Goal: Check status: Check status

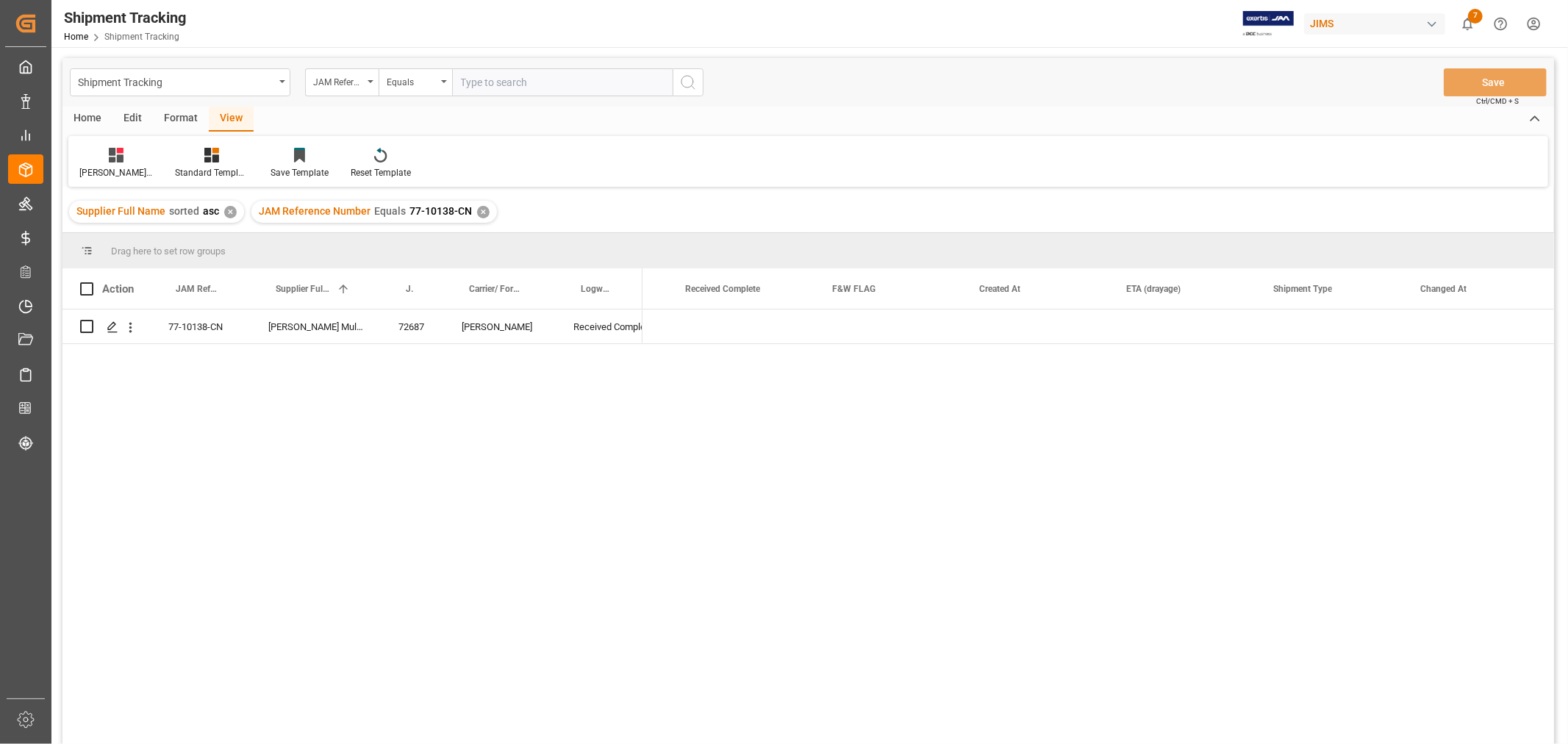
scroll to position [0, 1893]
click at [482, 210] on div "✕" at bounding box center [483, 212] width 12 height 12
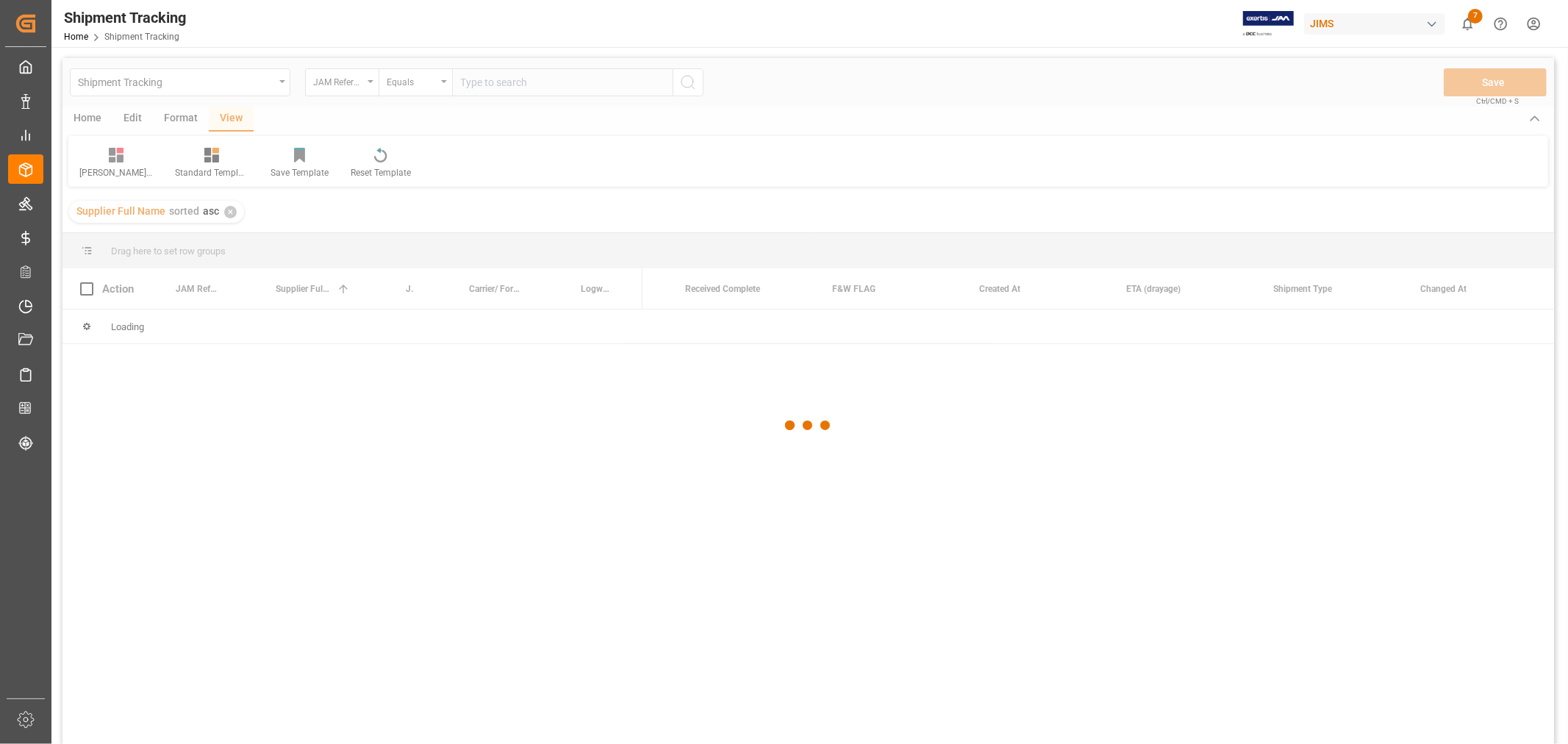
click at [498, 77] on div at bounding box center [808, 425] width 1492 height 735
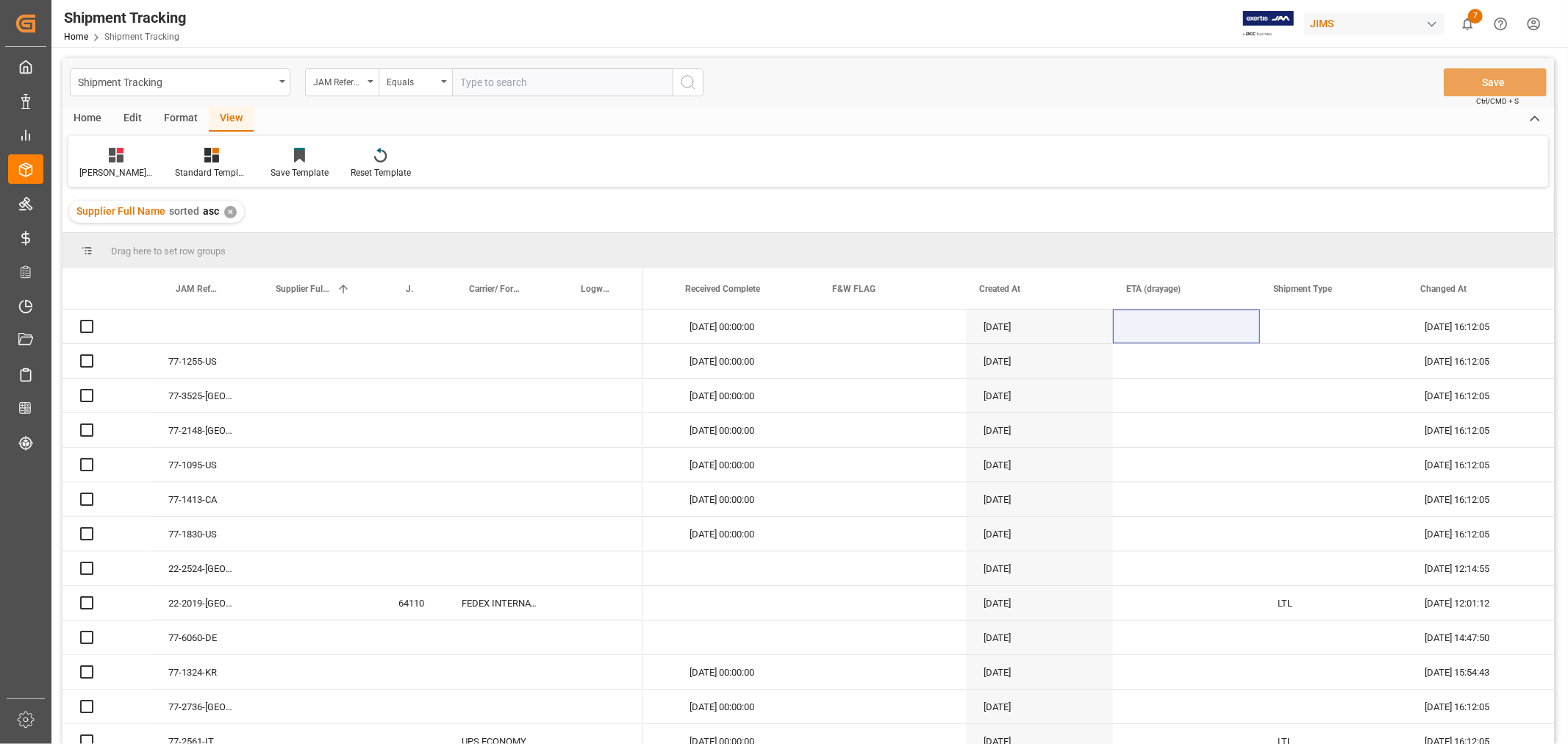
click at [496, 78] on input "text" at bounding box center [562, 82] width 220 height 28
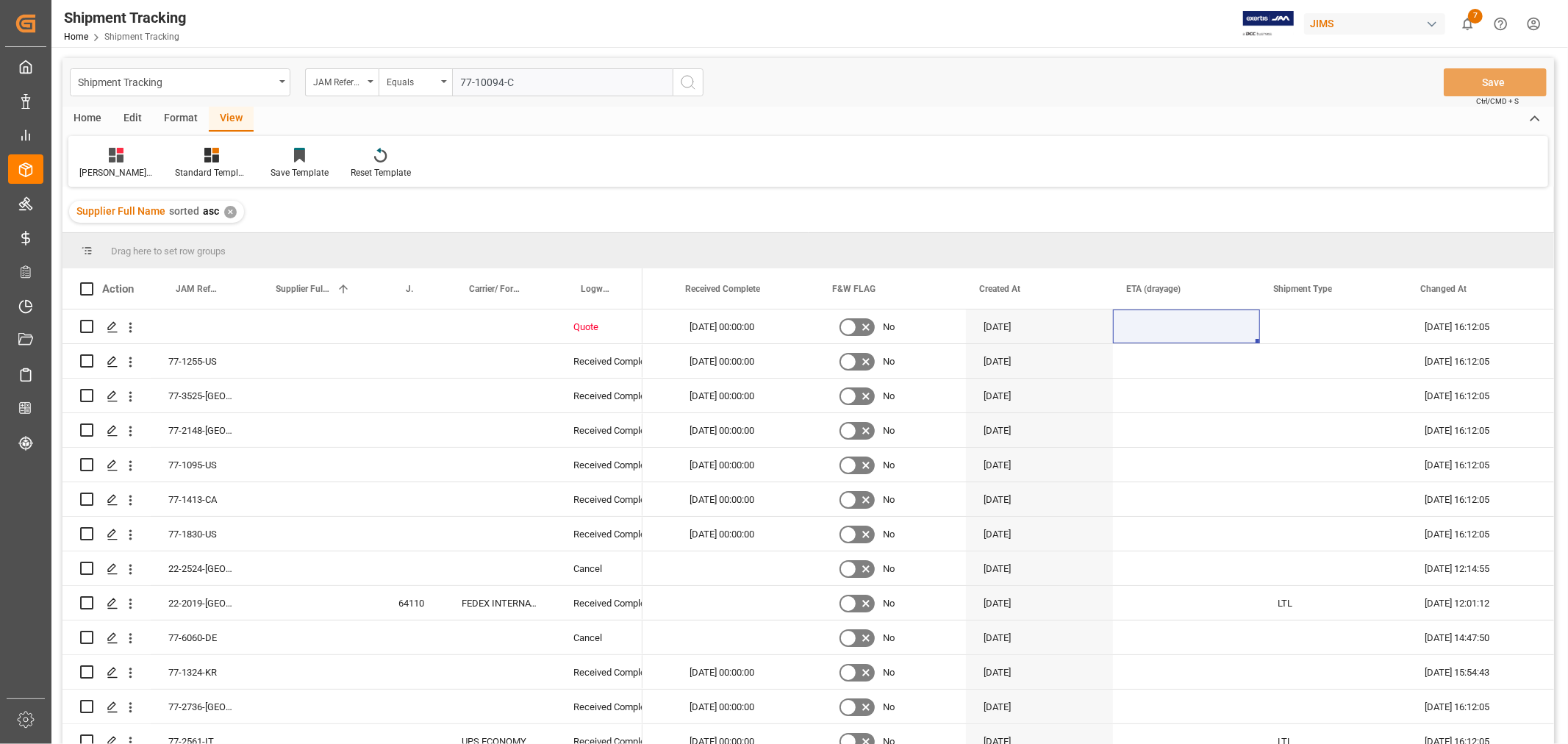
type input "77-10094-CN"
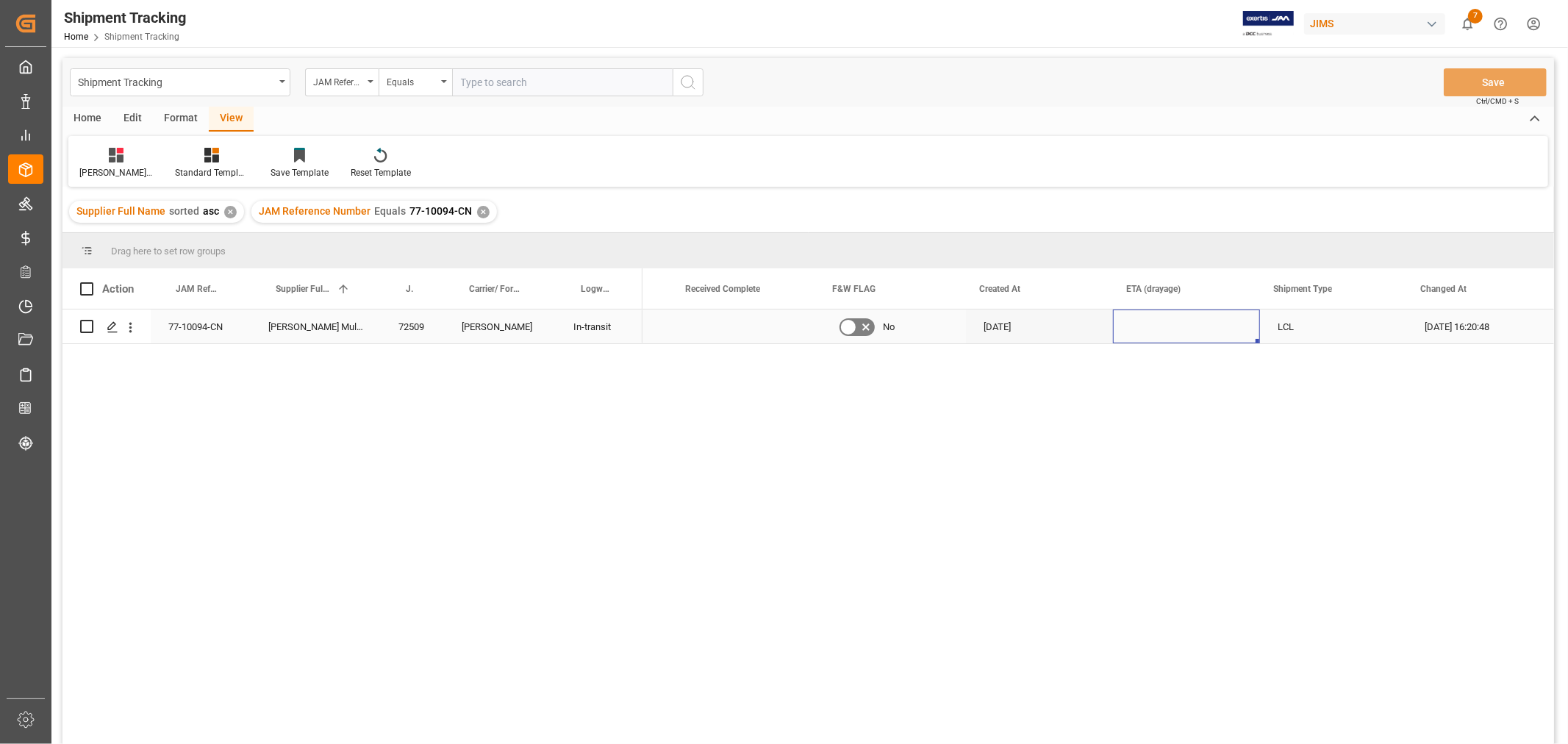
click at [1164, 338] on div "Press SPACE to select this row." at bounding box center [1186, 326] width 147 height 34
click at [220, 120] on div "View" at bounding box center [231, 119] width 45 height 25
click at [123, 158] on div at bounding box center [116, 155] width 73 height 15
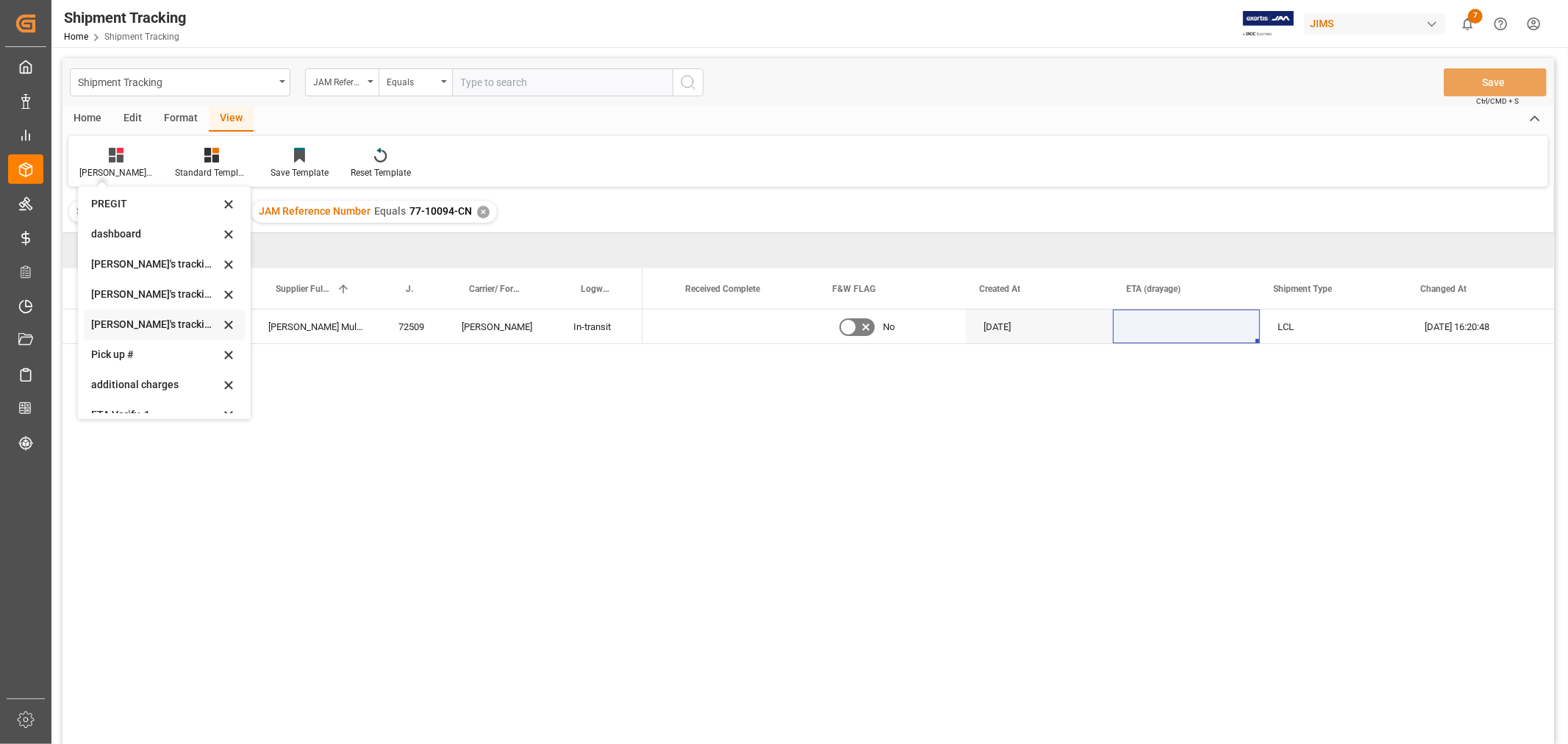
click at [156, 322] on div "Huixin's tracking all_sample" at bounding box center [155, 324] width 129 height 15
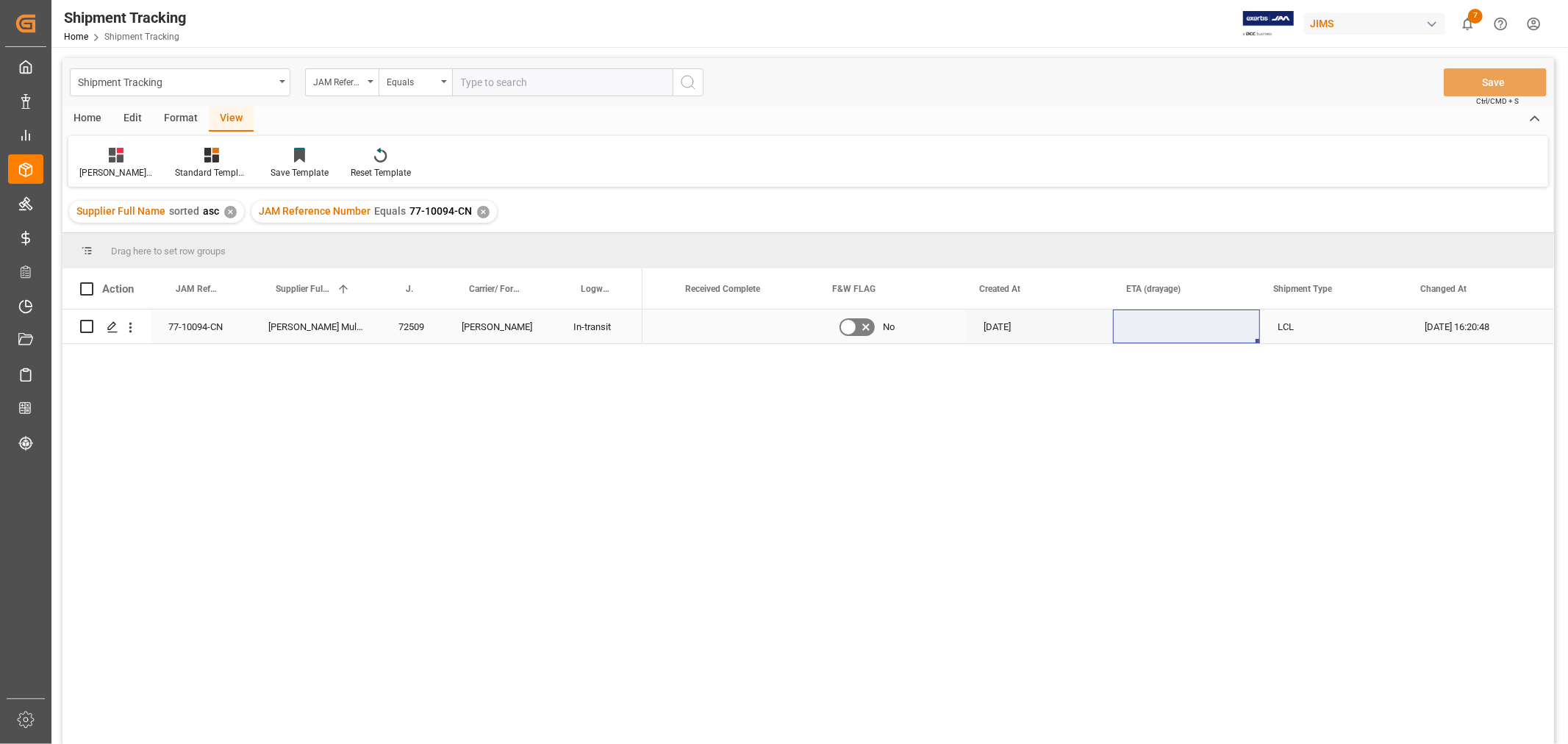
click at [939, 328] on div "No" at bounding box center [892, 327] width 112 height 34
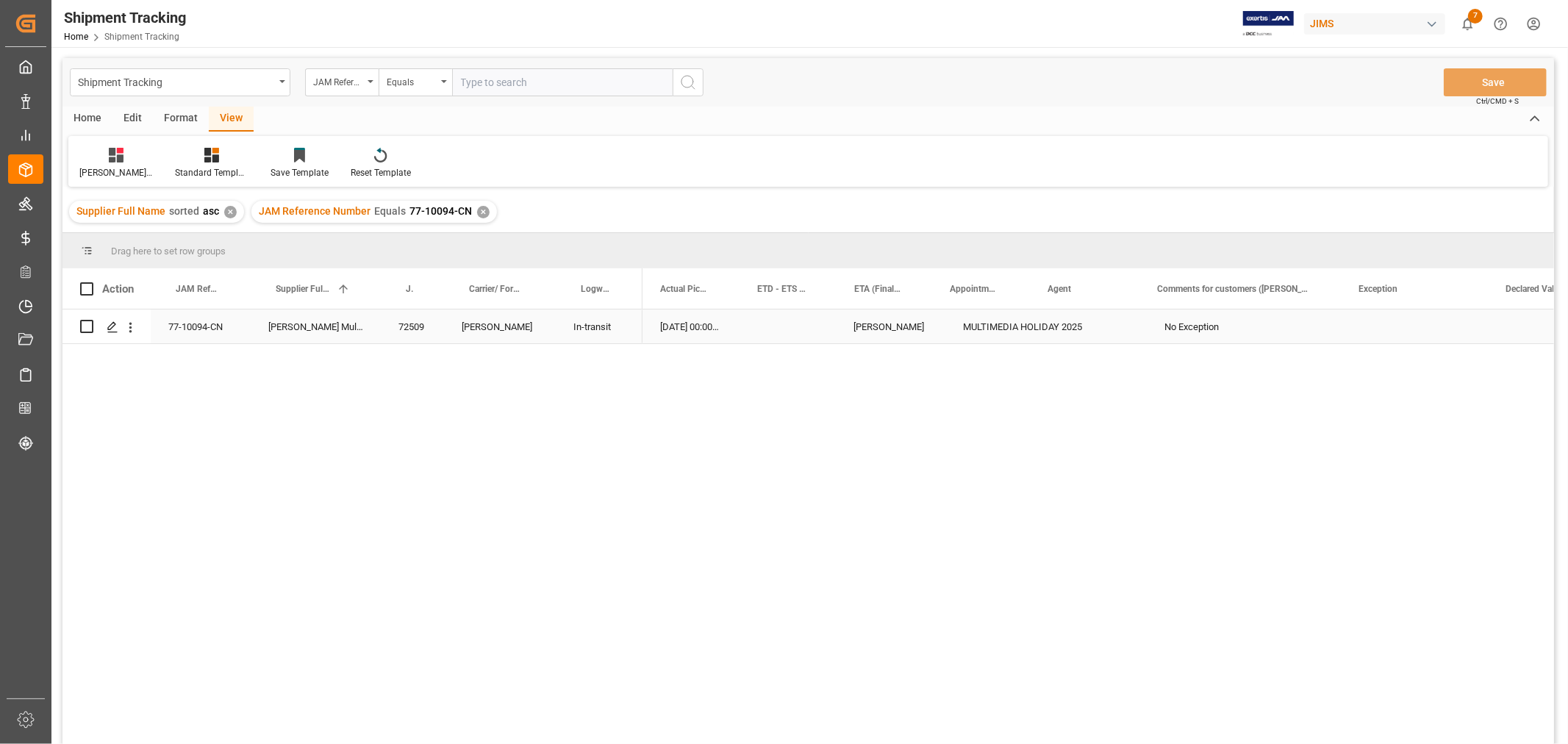
scroll to position [0, 219]
click at [1362, 325] on div "23-09-2025 00:00:00" at bounding box center [1368, 326] width 95 height 34
click at [1354, 324] on div "23-09-2025 00:00:00" at bounding box center [1368, 326] width 95 height 34
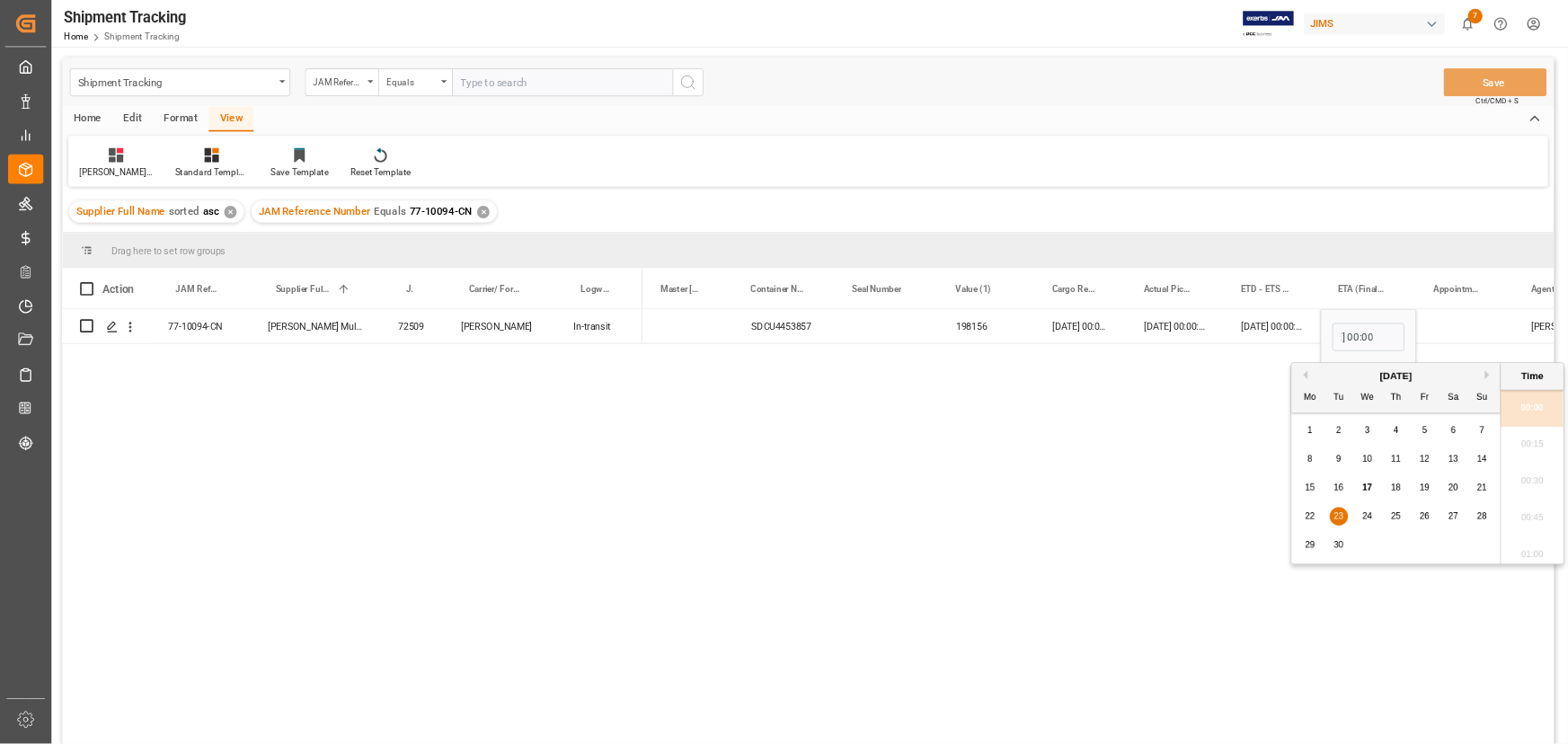
scroll to position [0, 0]
type input "19-09-2025 00:00"
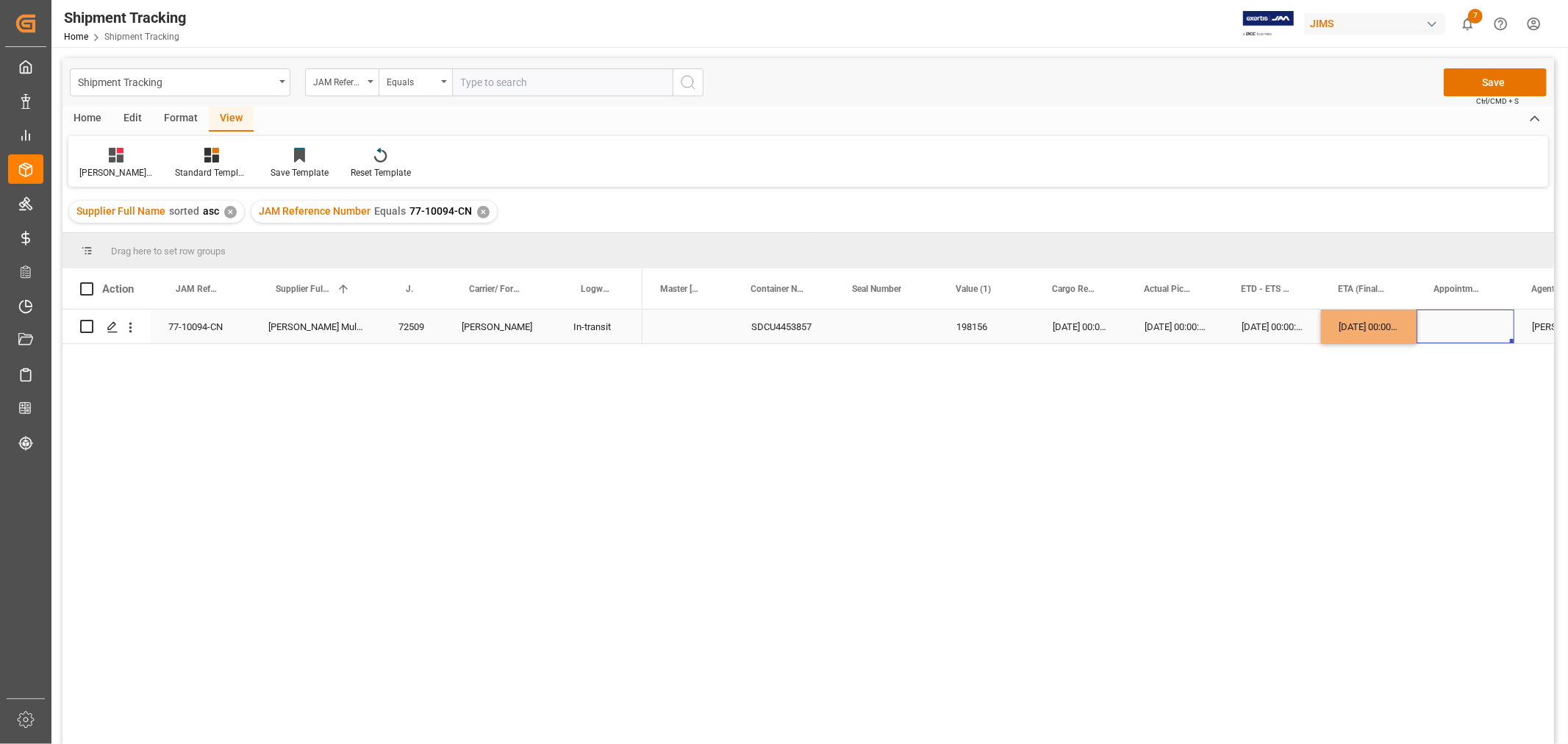
click at [1445, 322] on div "Press SPACE to select this row." at bounding box center [1465, 326] width 98 height 34
click at [1482, 78] on button "Save" at bounding box center [1495, 82] width 103 height 28
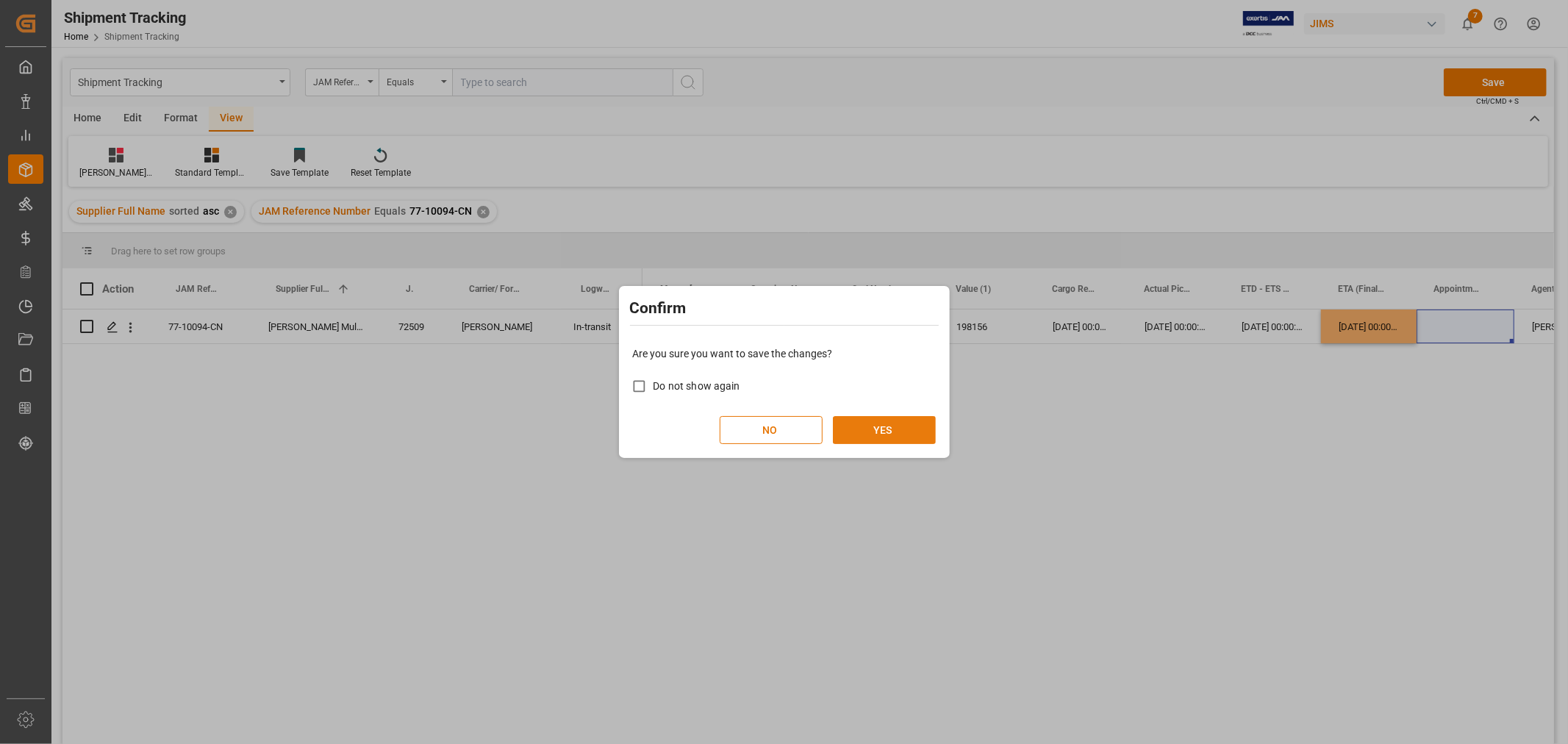
click at [862, 423] on button "YES" at bounding box center [884, 429] width 103 height 28
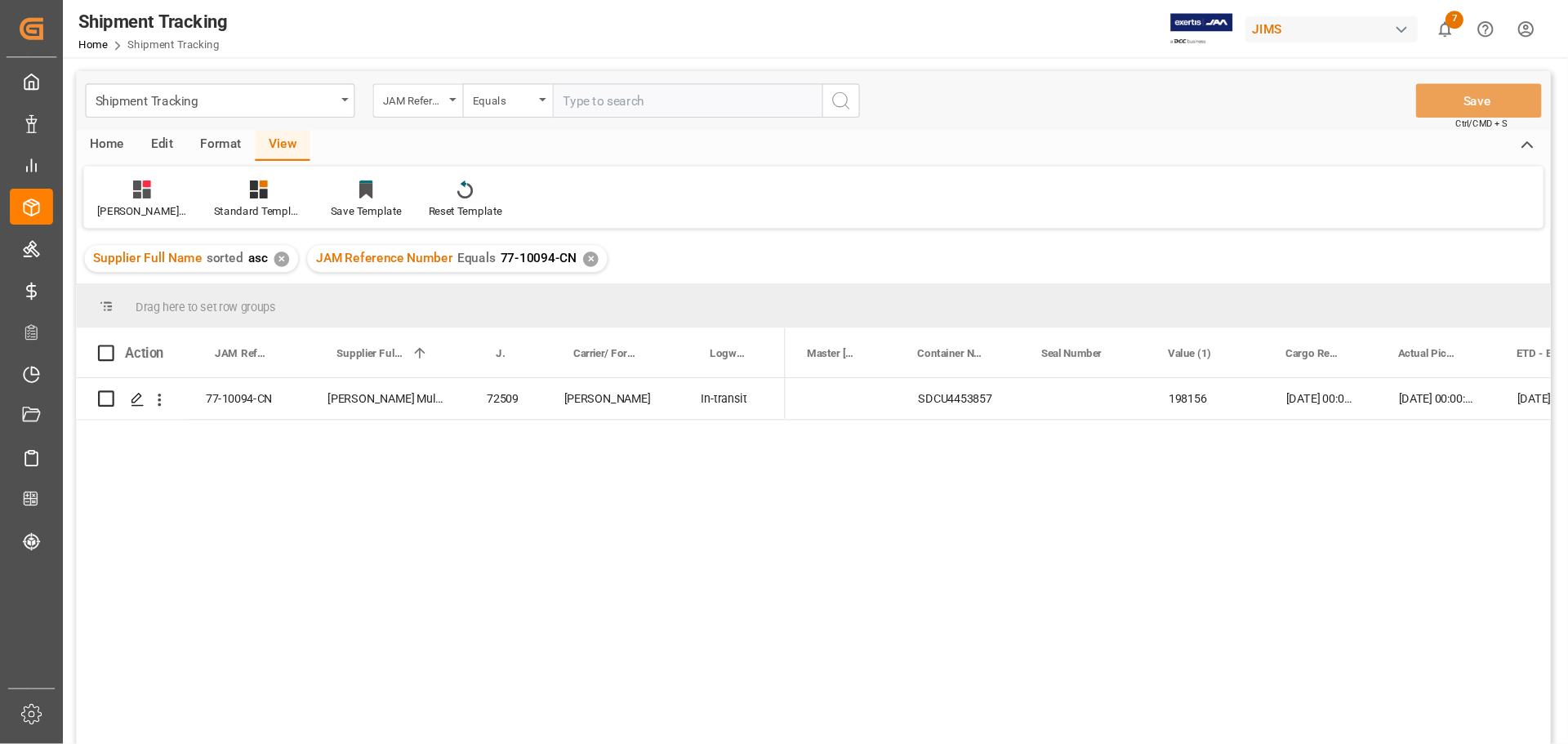
scroll to position [0, 244]
click at [531, 236] on div "✕" at bounding box center [536, 235] width 14 height 14
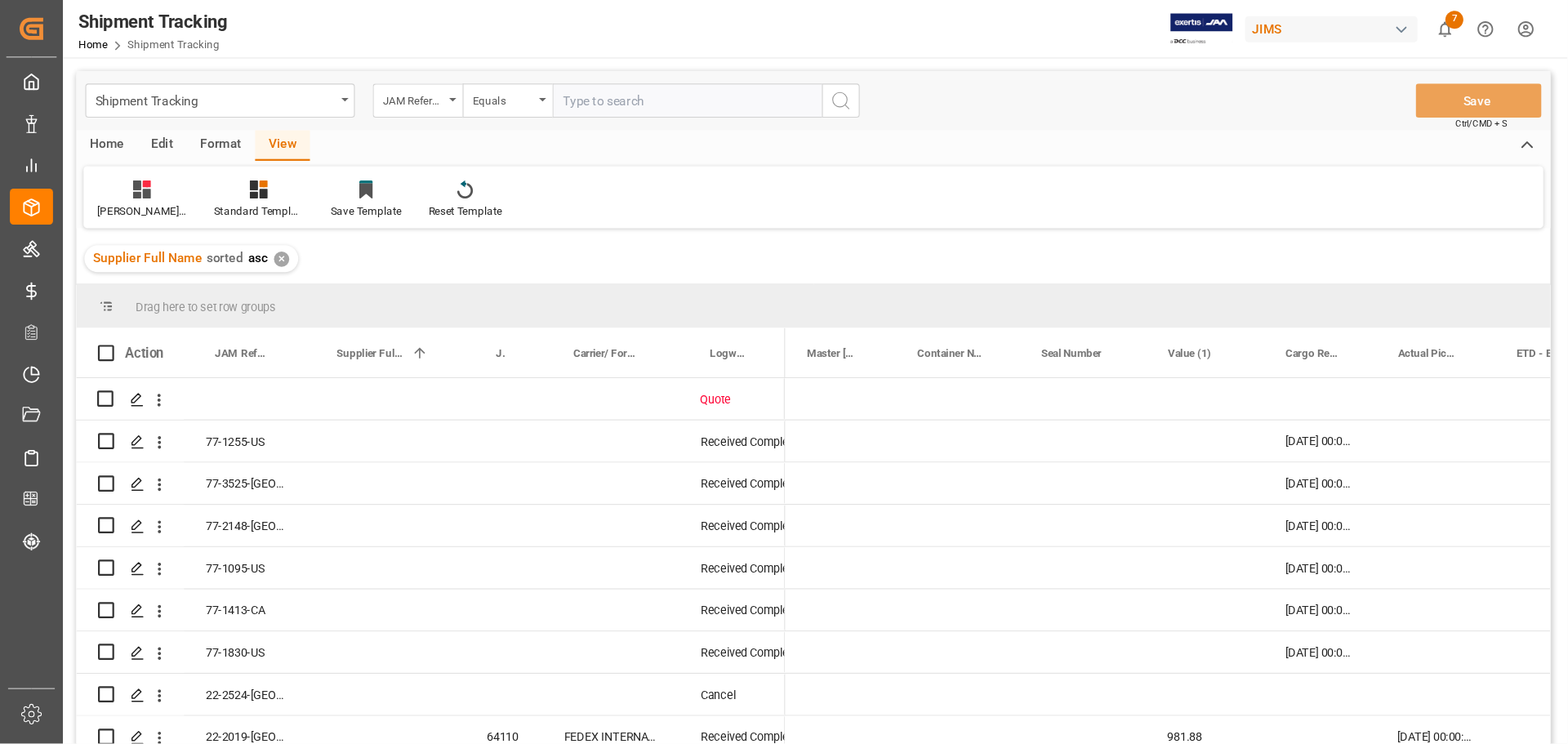
scroll to position [0, 244]
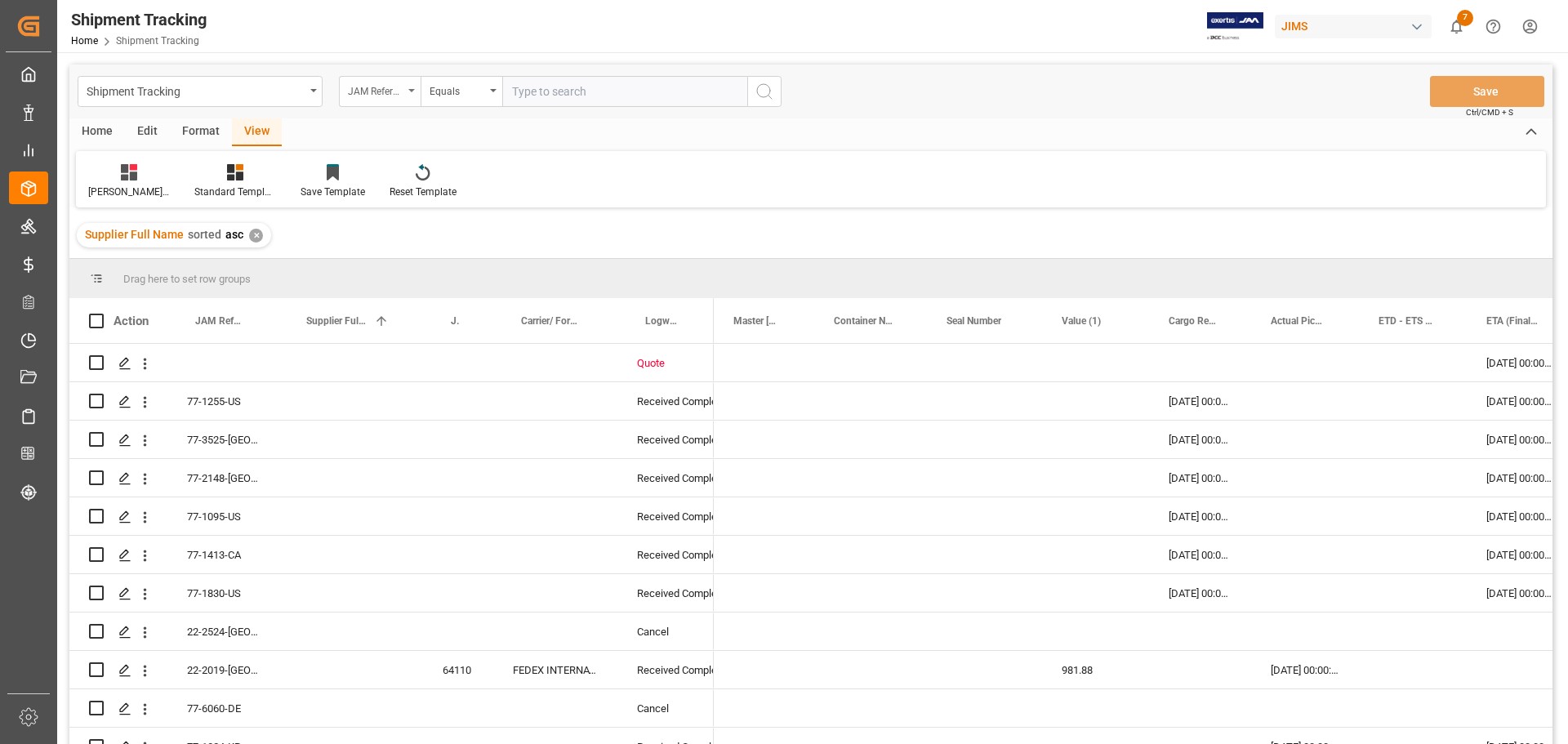
click at [412, 91] on icon "open menu" at bounding box center [411, 91] width 7 height 3
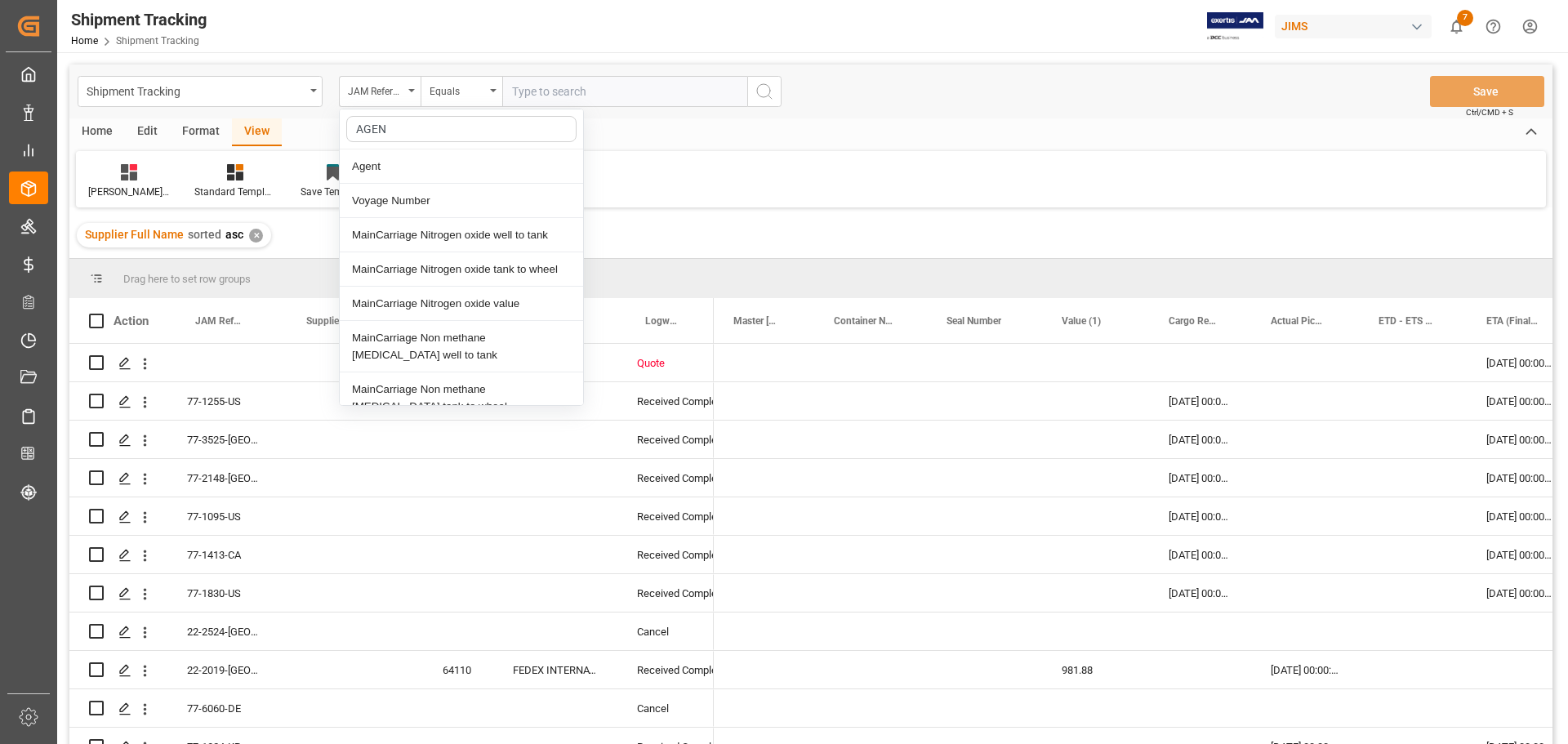
type input "AGENT"
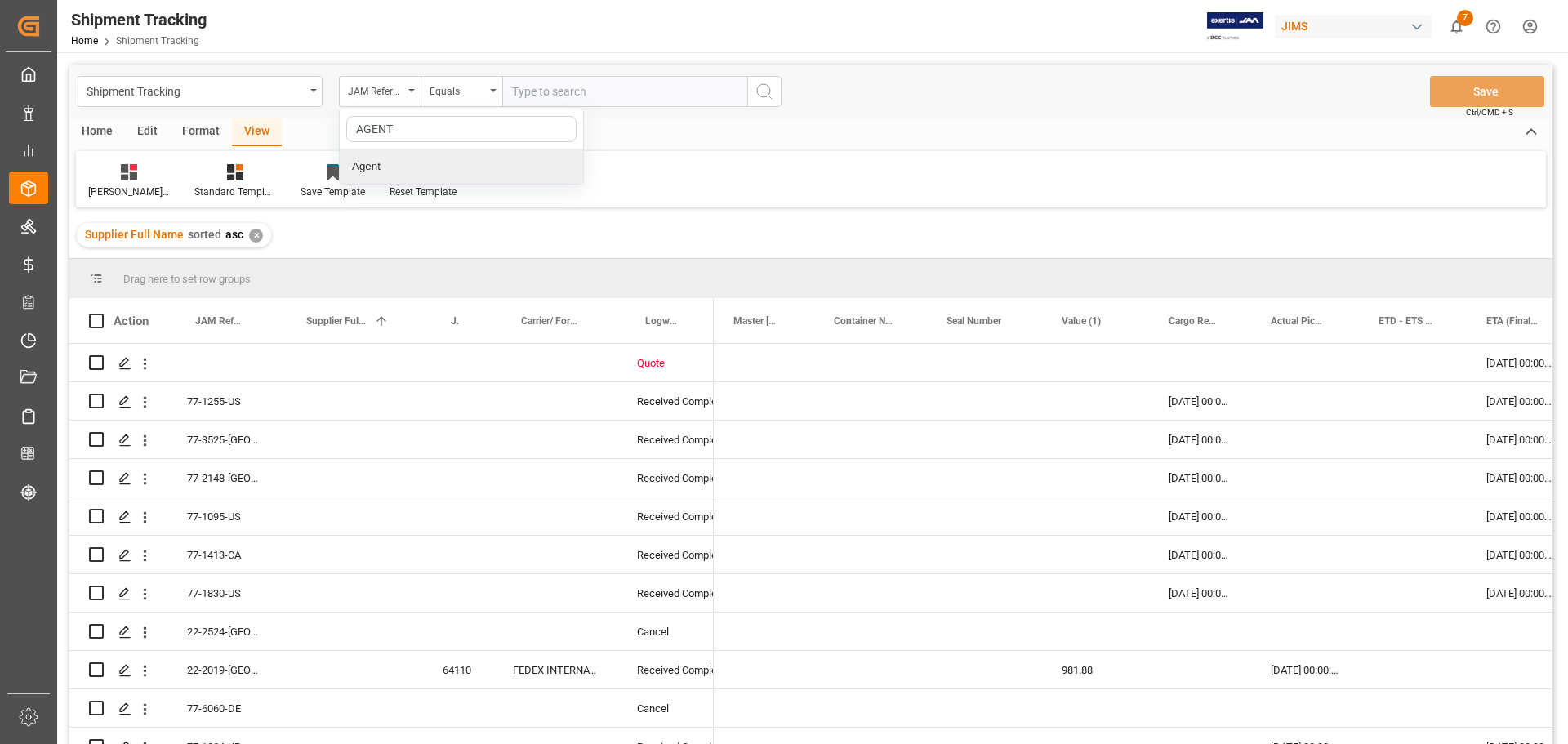
click at [410, 165] on div "Agent" at bounding box center [461, 167] width 244 height 35
click at [524, 97] on span "Select Items" at bounding box center [547, 91] width 69 height 13
type input "HUI"
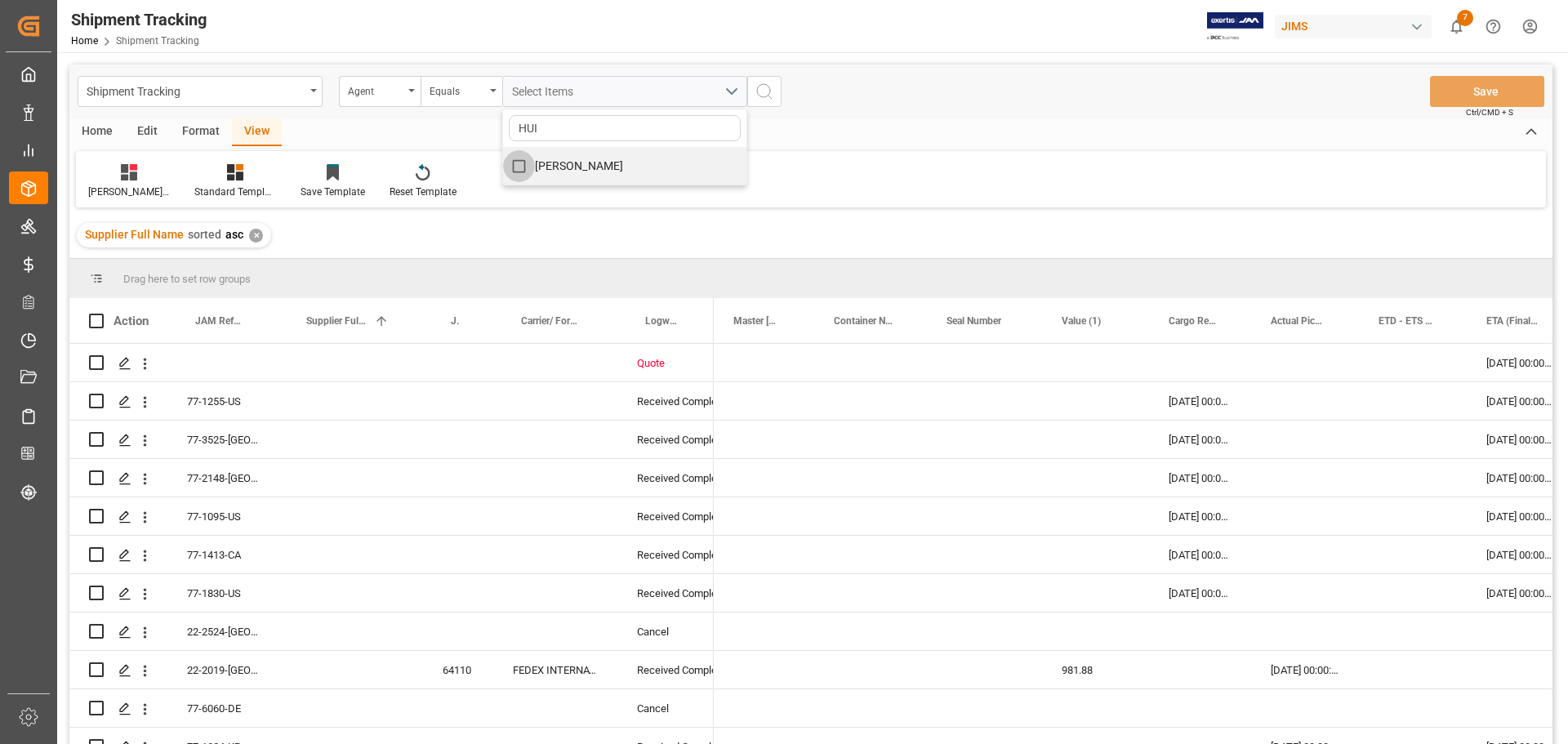
click at [531, 166] on input "HuiXin Gao" at bounding box center [519, 167] width 32 height 32
checkbox input "true"
click at [773, 85] on icon "search button" at bounding box center [764, 91] width 19 height 19
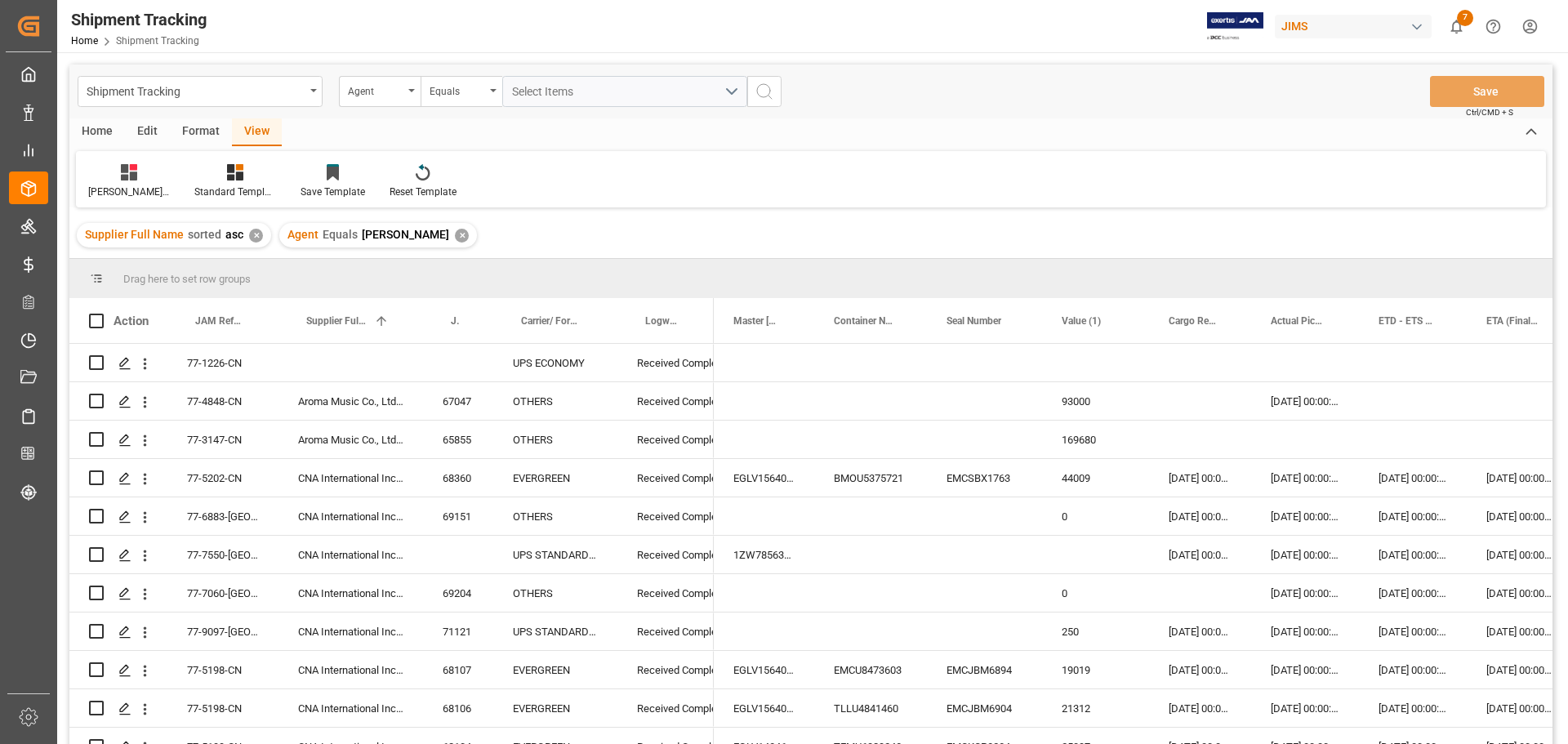
click at [408, 91] on icon "open menu" at bounding box center [411, 91] width 7 height 3
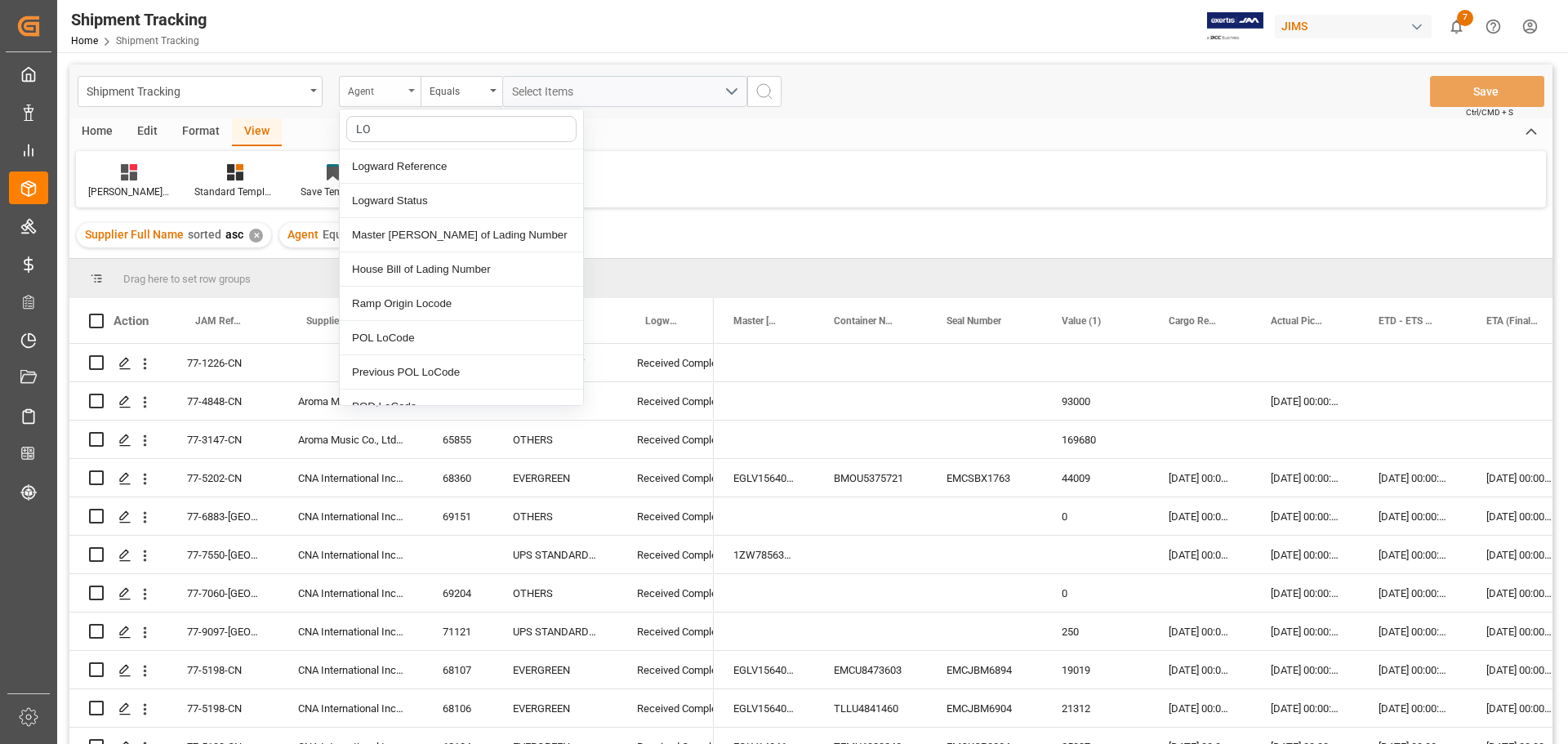
type input "LOG"
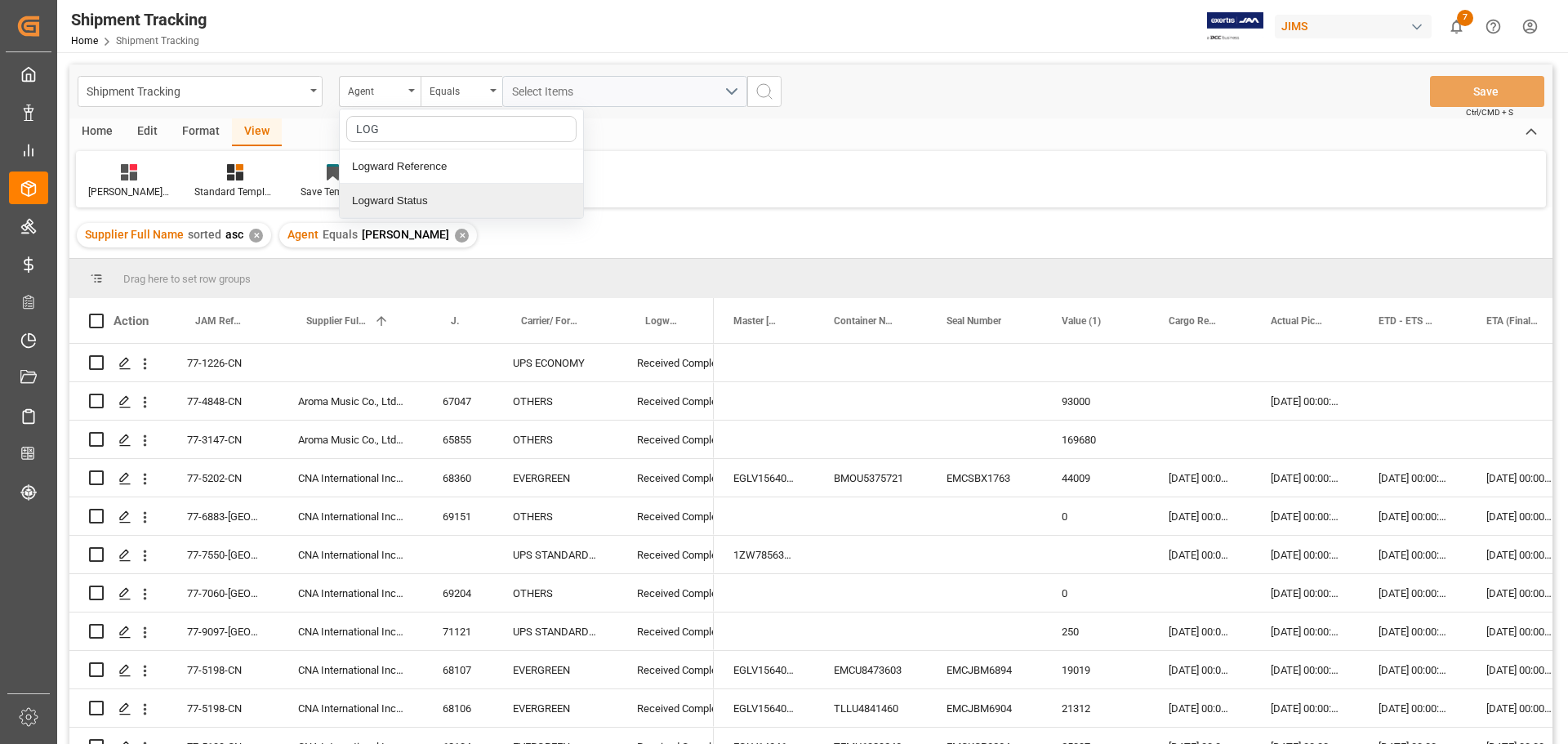
click at [408, 192] on div "Logward Status" at bounding box center [461, 201] width 244 height 35
click at [465, 95] on div "Equals" at bounding box center [458, 90] width 56 height 19
click at [474, 233] on div "Contains" at bounding box center [543, 235] width 244 height 35
click at [536, 92] on span "Select Items" at bounding box center [547, 91] width 69 height 13
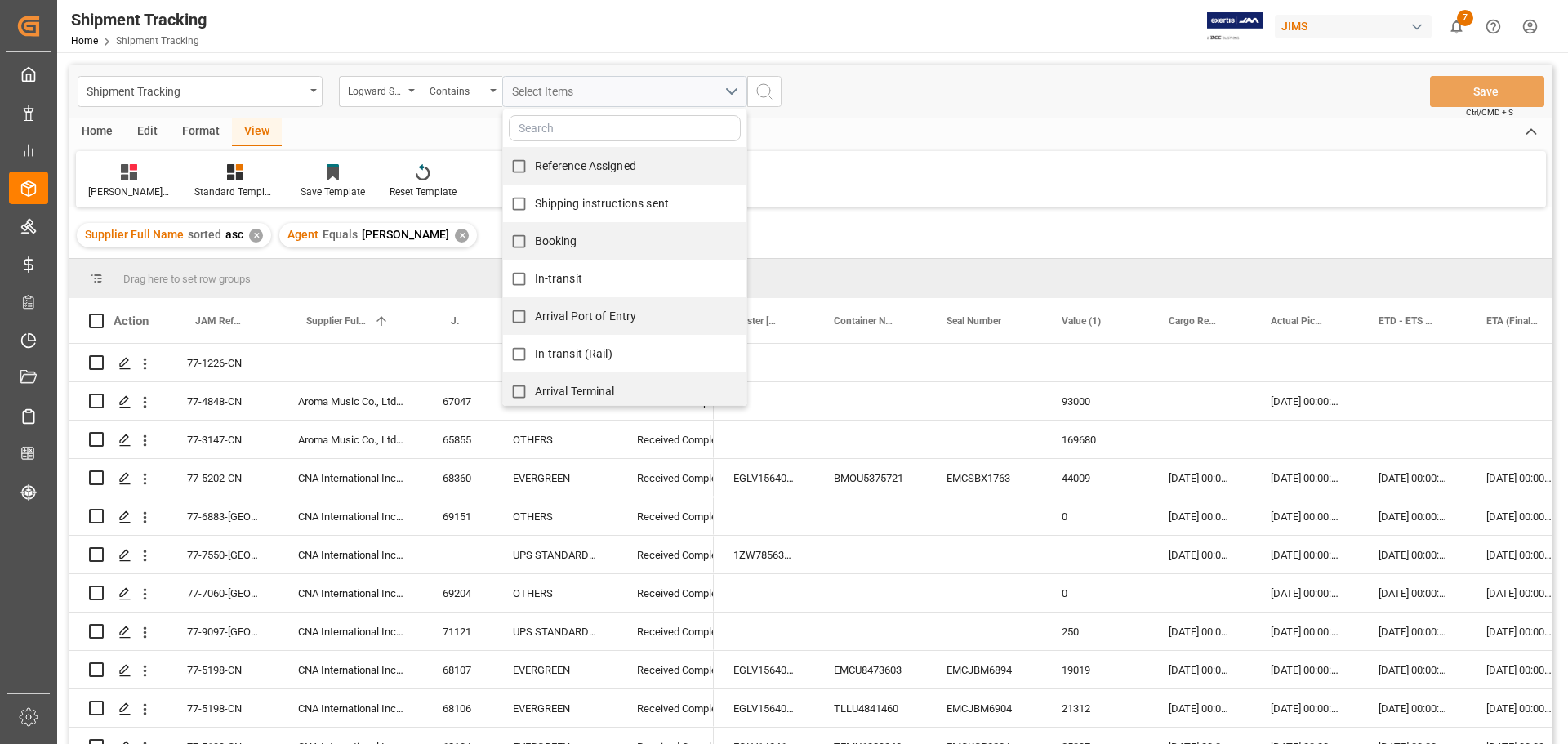
click at [555, 170] on span "Reference Assigned" at bounding box center [586, 165] width 102 height 13
click at [535, 170] on input "Reference Assigned" at bounding box center [519, 167] width 32 height 32
checkbox input "true"
drag, startPoint x: 553, startPoint y: 208, endPoint x: 554, endPoint y: 220, distance: 12.0
click at [553, 209] on span "Shipping instructions sent" at bounding box center [602, 203] width 134 height 13
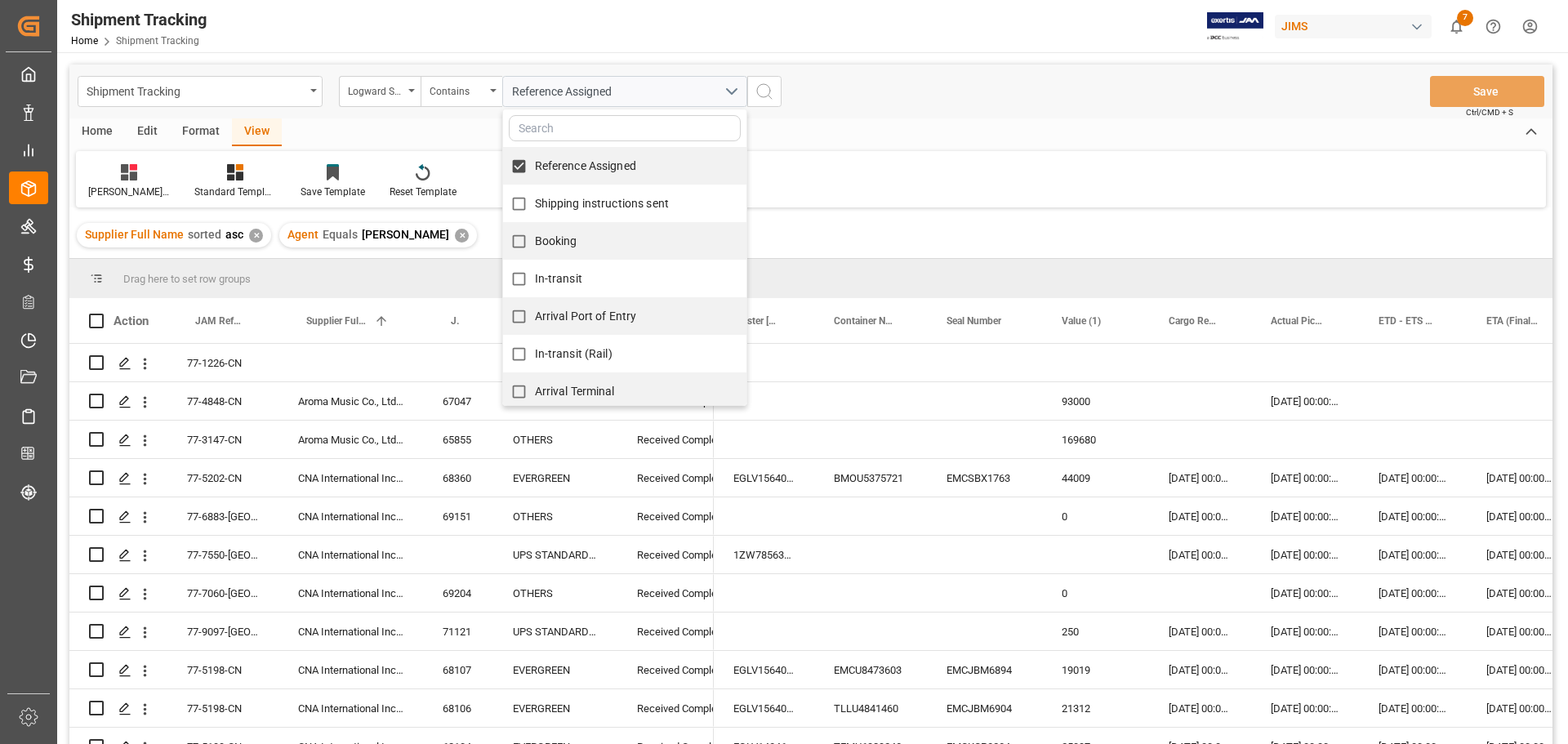
click at [535, 209] on input "Shipping instructions sent" at bounding box center [519, 204] width 32 height 32
checkbox input "true"
click at [554, 243] on span "Booking" at bounding box center [556, 240] width 42 height 13
click at [535, 243] on input "Booking" at bounding box center [519, 241] width 32 height 32
checkbox input "true"
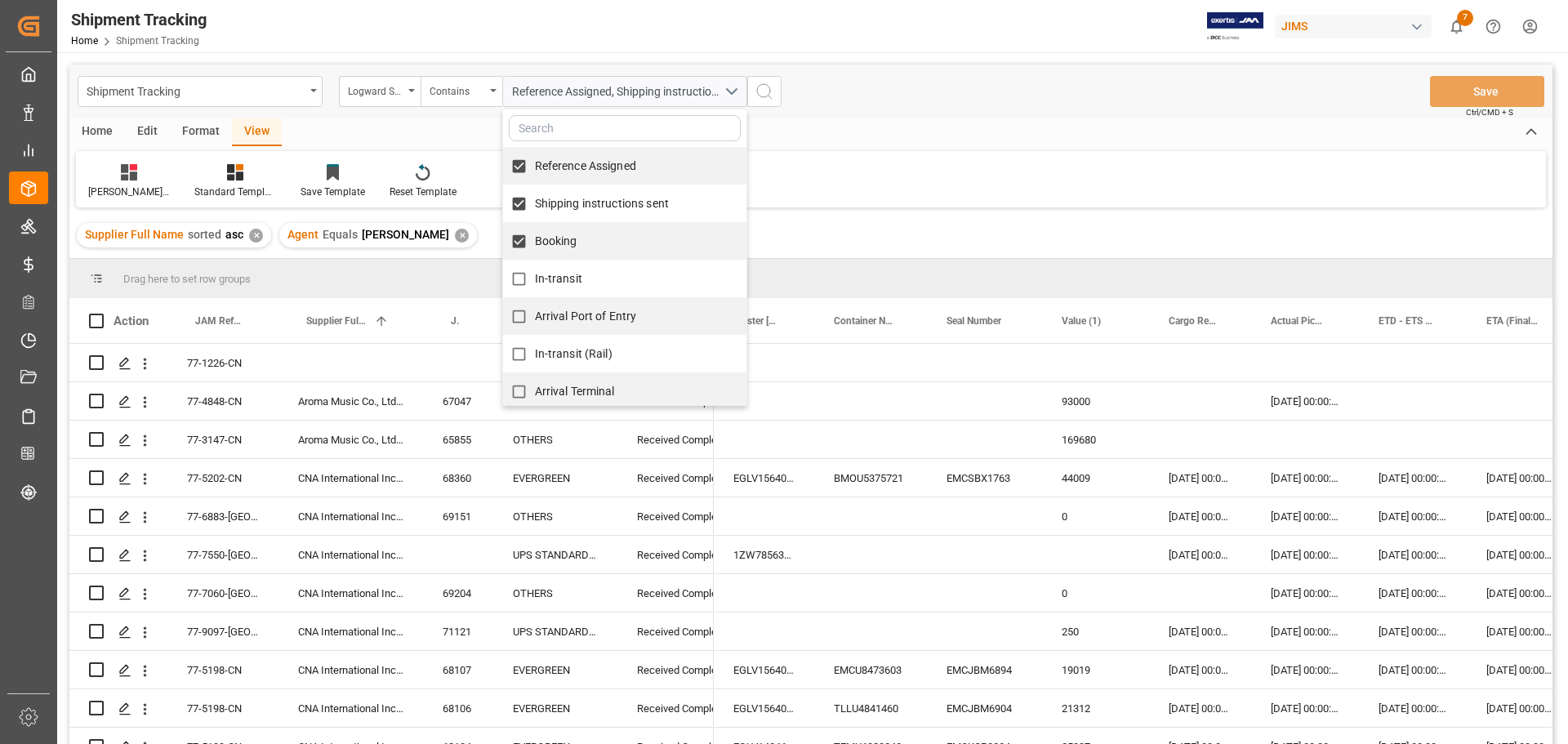
click at [552, 273] on span "In-transit" at bounding box center [558, 278] width 47 height 13
click at [535, 273] on input "In-transit" at bounding box center [519, 279] width 32 height 32
checkbox input "true"
click at [555, 317] on span "Arrival Port of Entry" at bounding box center [586, 316] width 102 height 13
click at [535, 317] on input "Arrival Port of Entry" at bounding box center [519, 317] width 32 height 32
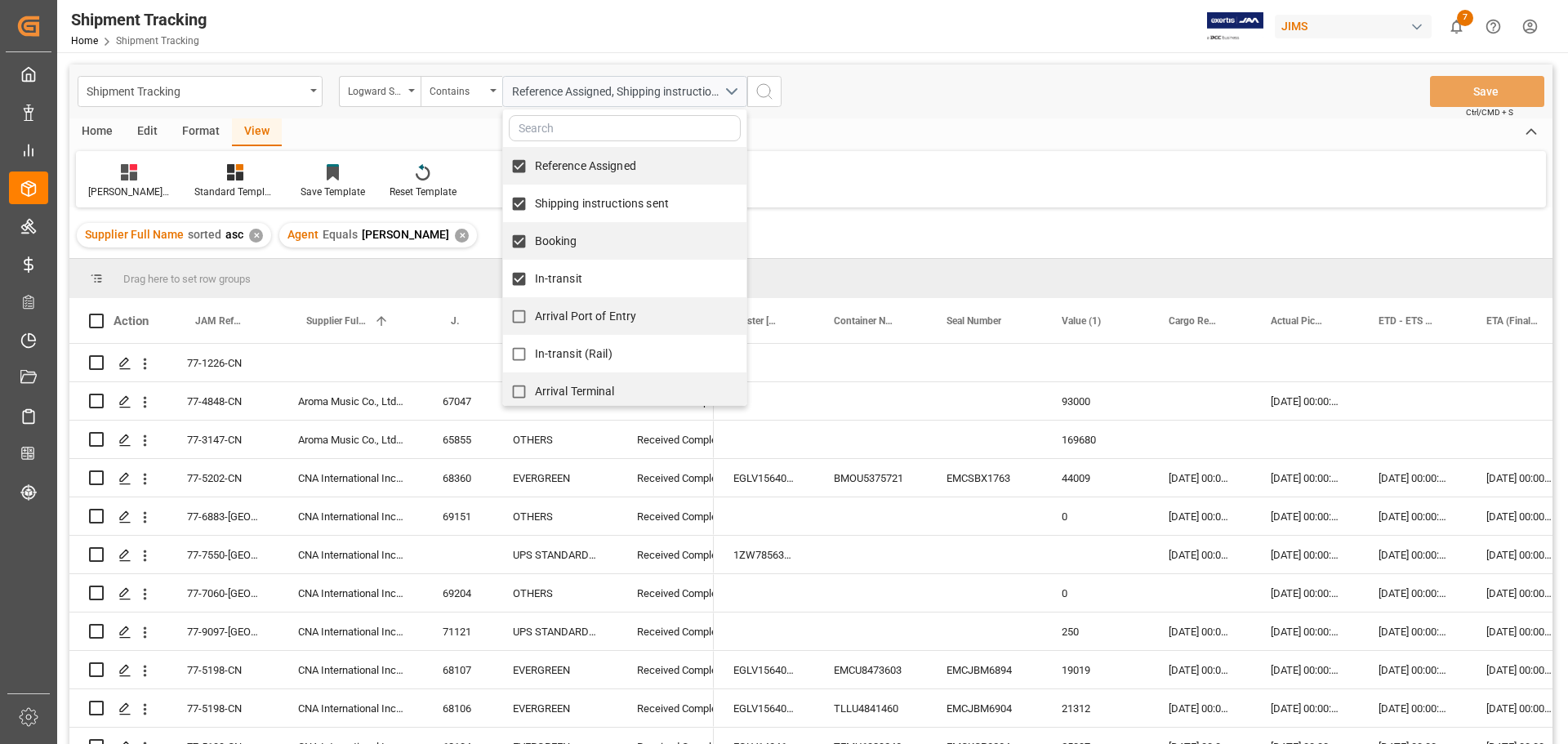
checkbox input "true"
click at [556, 355] on span "In-transit (Rail)" at bounding box center [574, 353] width 78 height 13
click at [535, 355] on input "In-transit (Rail)" at bounding box center [519, 354] width 32 height 32
checkbox input "true"
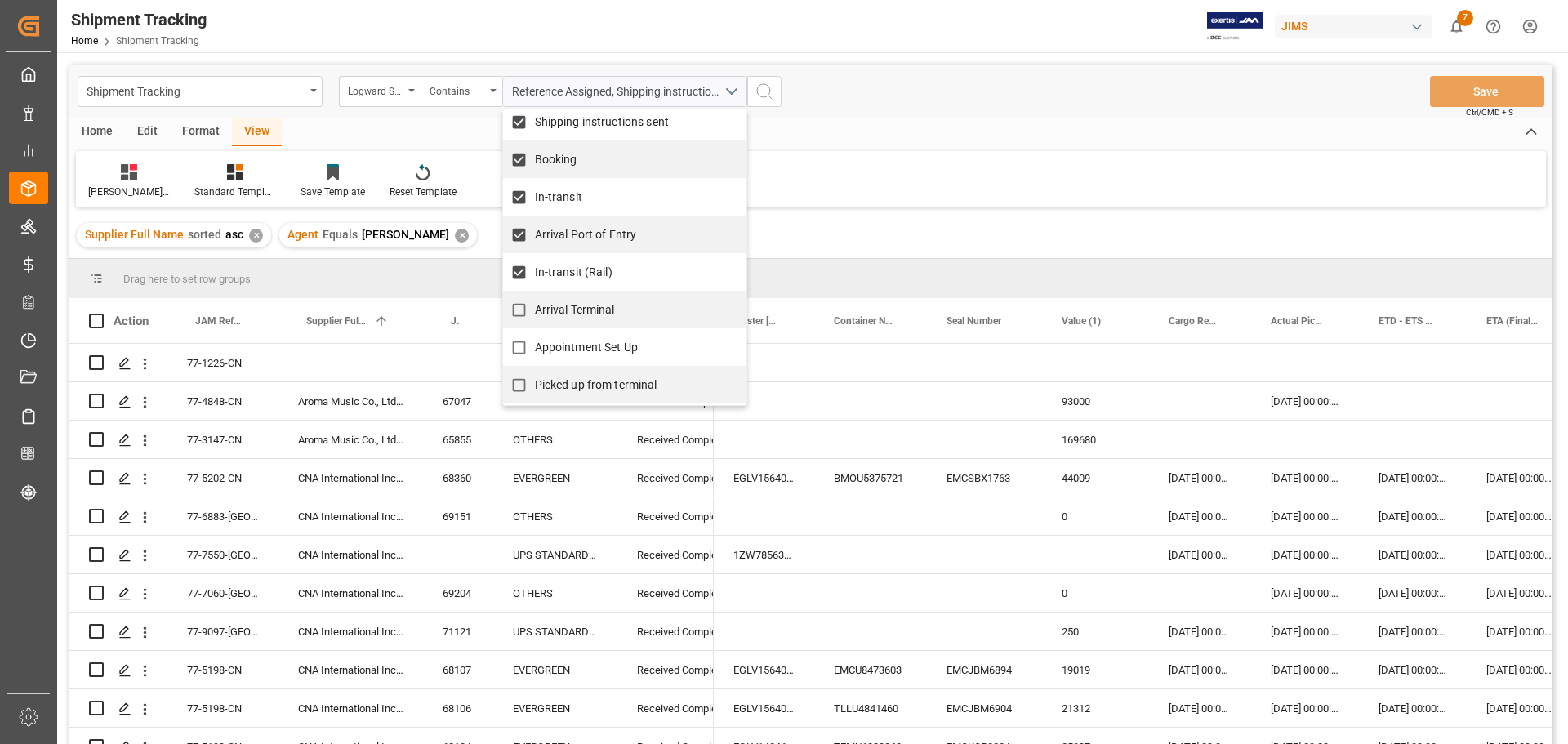
click at [564, 316] on span "Arrival Terminal" at bounding box center [575, 309] width 80 height 13
click at [535, 316] on input "Arrival Terminal" at bounding box center [519, 310] width 32 height 32
checkbox input "true"
click at [573, 344] on span "Appointment Set Up" at bounding box center [586, 346] width 103 height 13
click at [535, 344] on input "Appointment Set Up" at bounding box center [519, 348] width 32 height 32
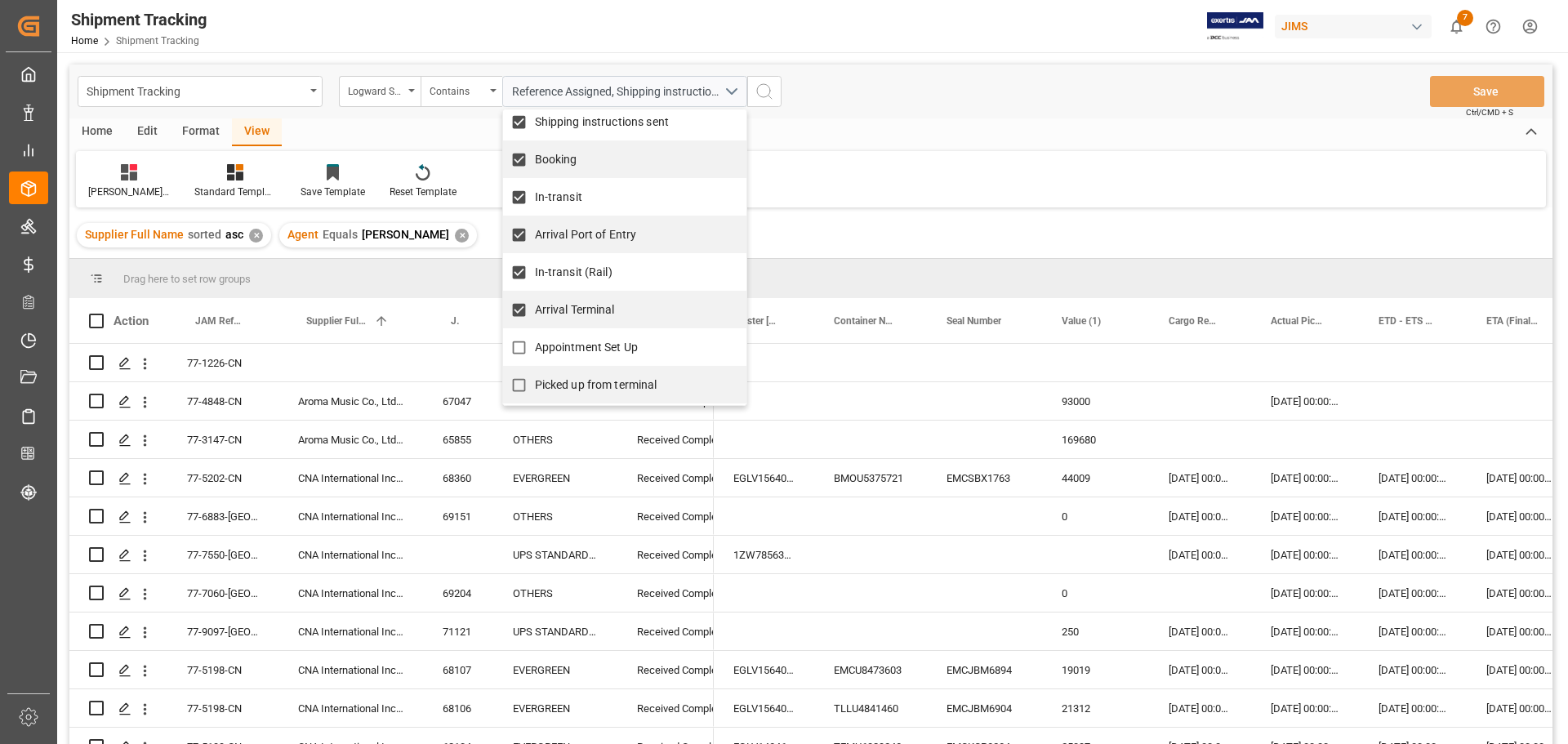
checkbox input "true"
click at [571, 378] on span "Picked up from terminal" at bounding box center [596, 385] width 123 height 17
click at [535, 378] on input "Picked up from terminal" at bounding box center [519, 385] width 32 height 32
checkbox input "true"
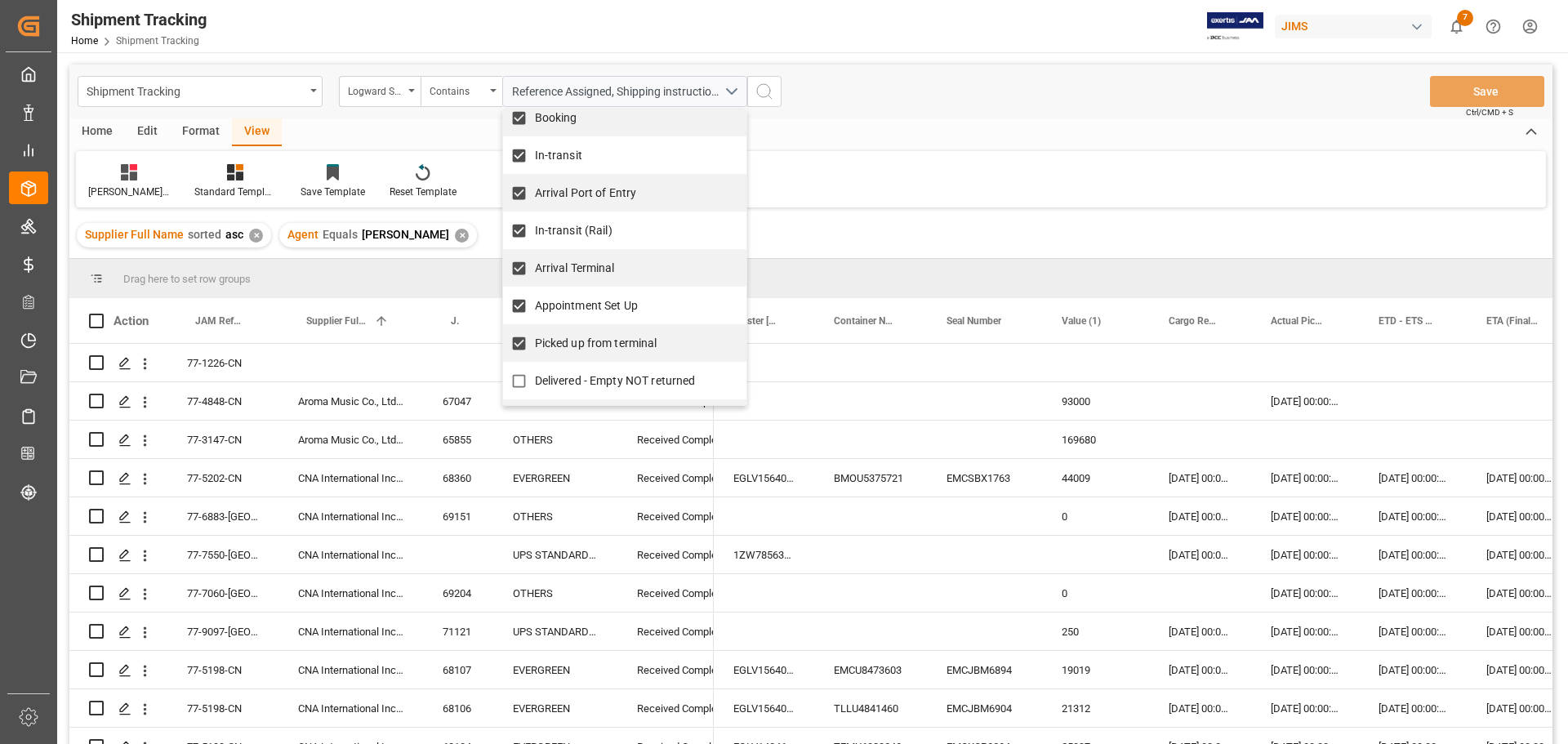
scroll to position [163, 0]
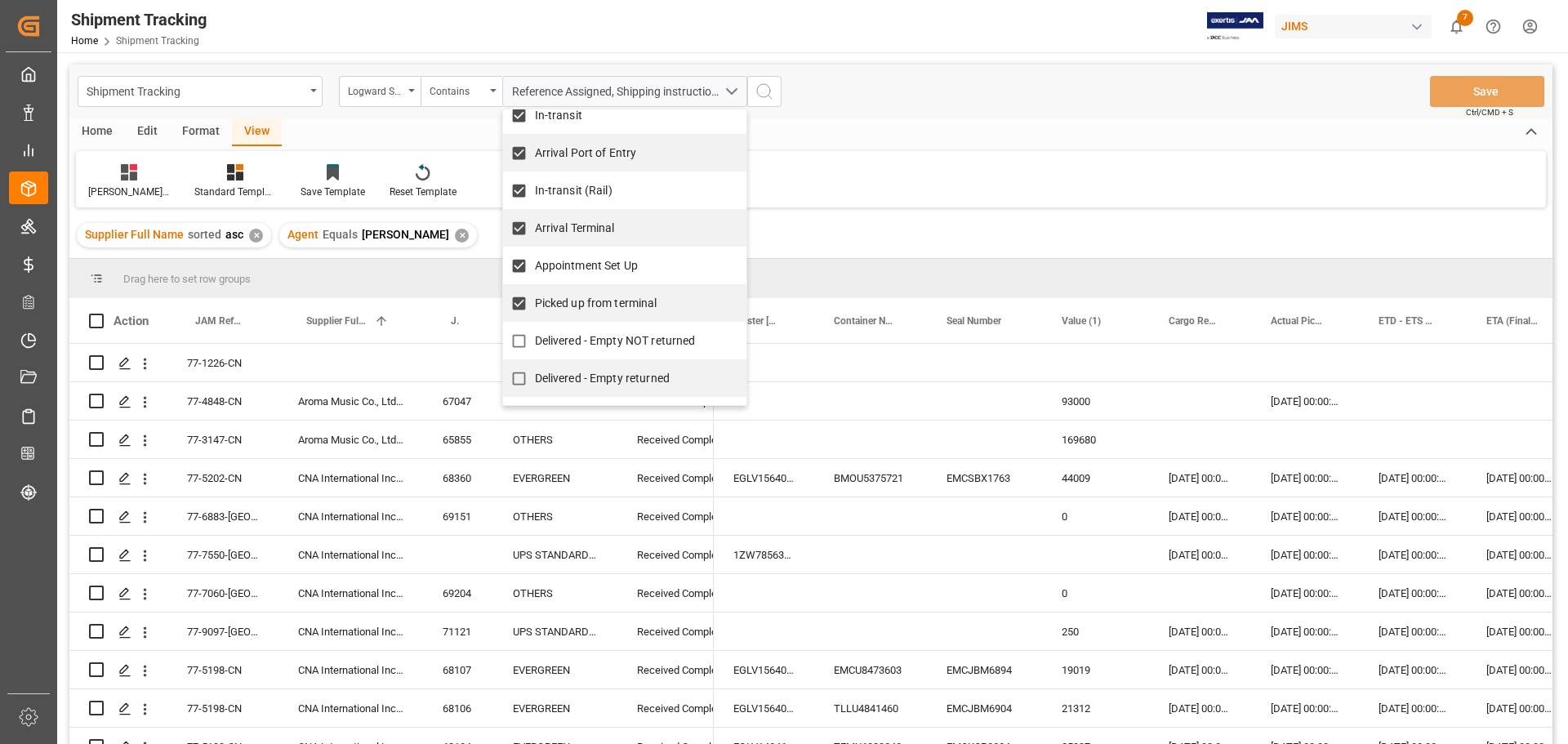
click at [767, 95] on icon "search button" at bounding box center [764, 91] width 19 height 19
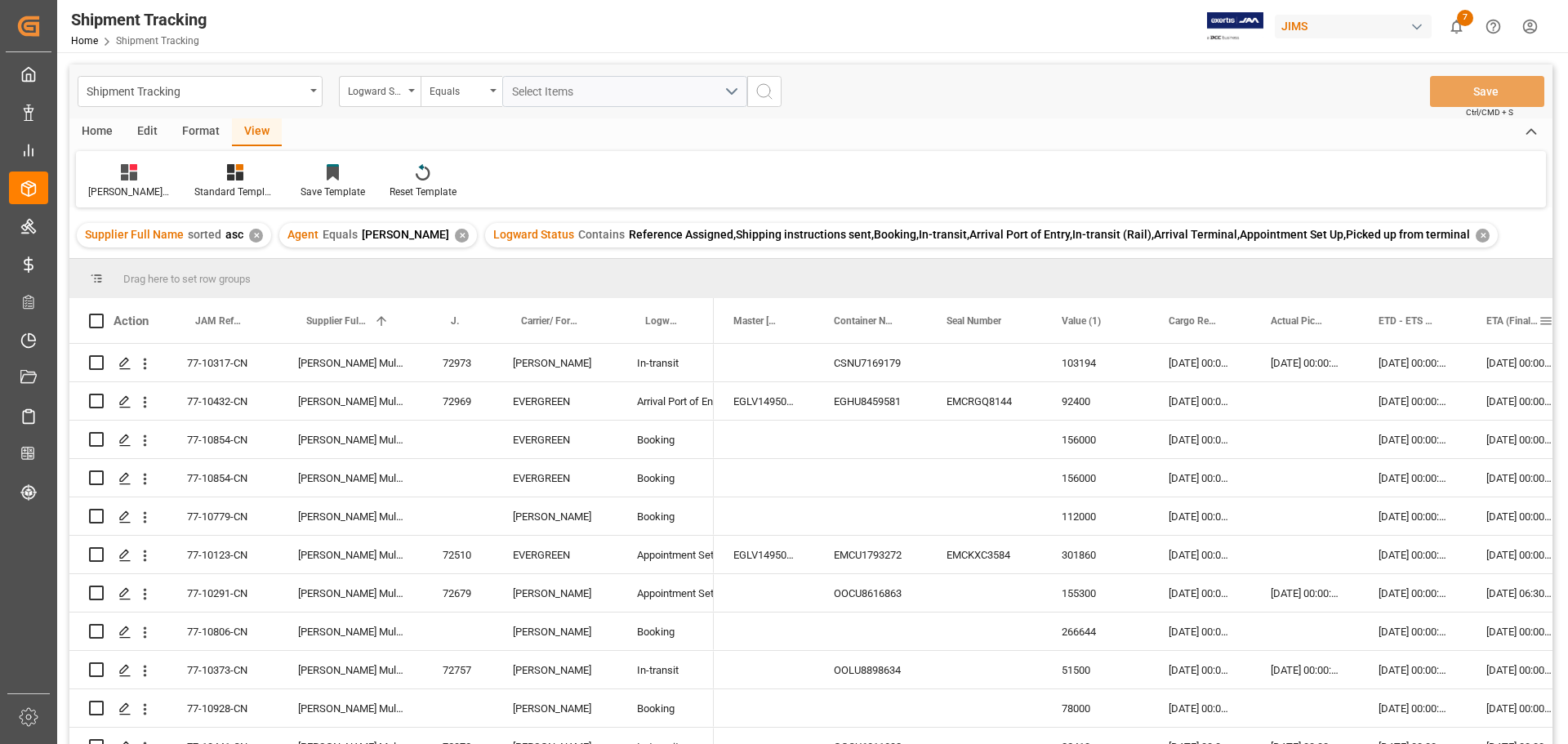
click at [1495, 318] on span "ETA (Final Delivery Location)" at bounding box center [1512, 321] width 52 height 12
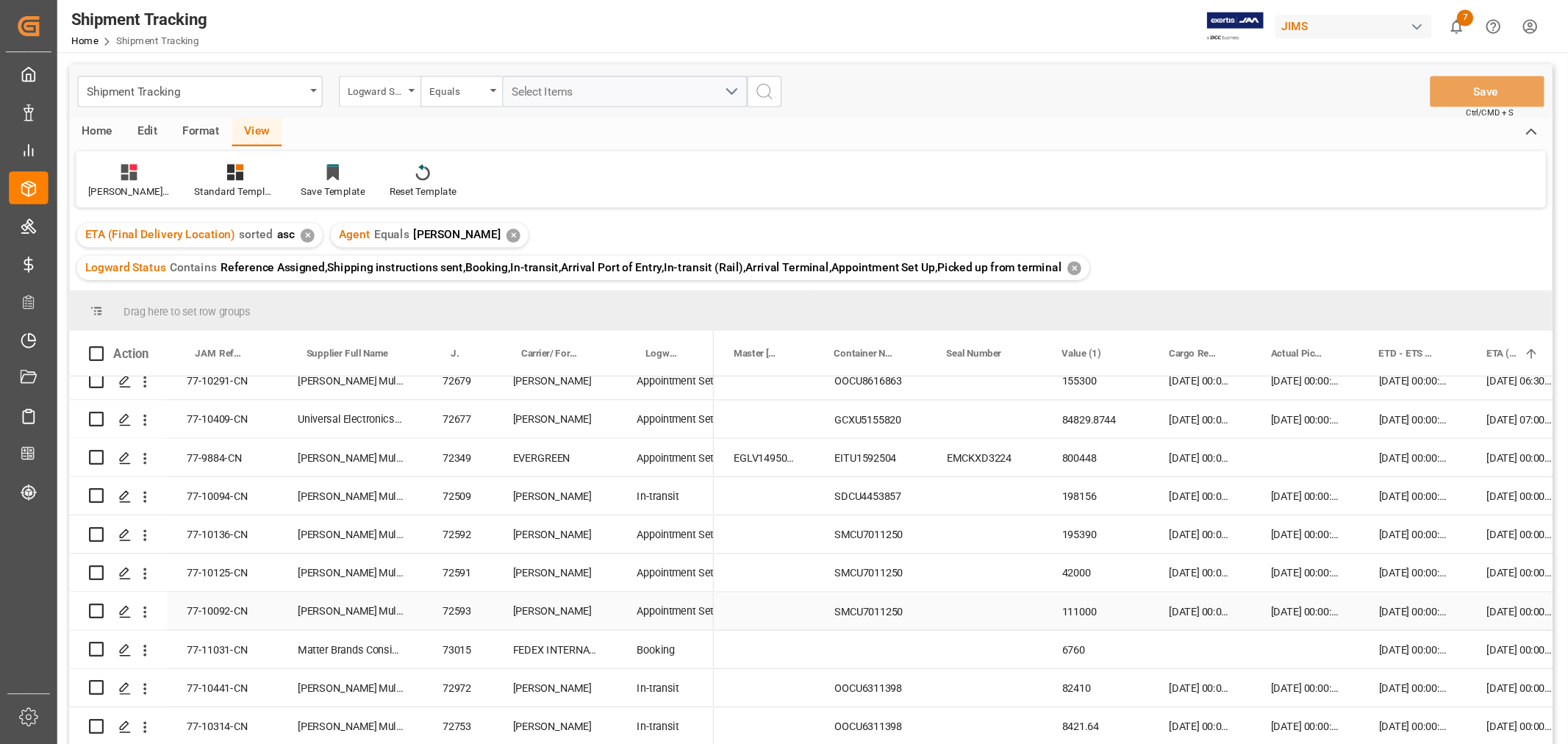
scroll to position [0, 219]
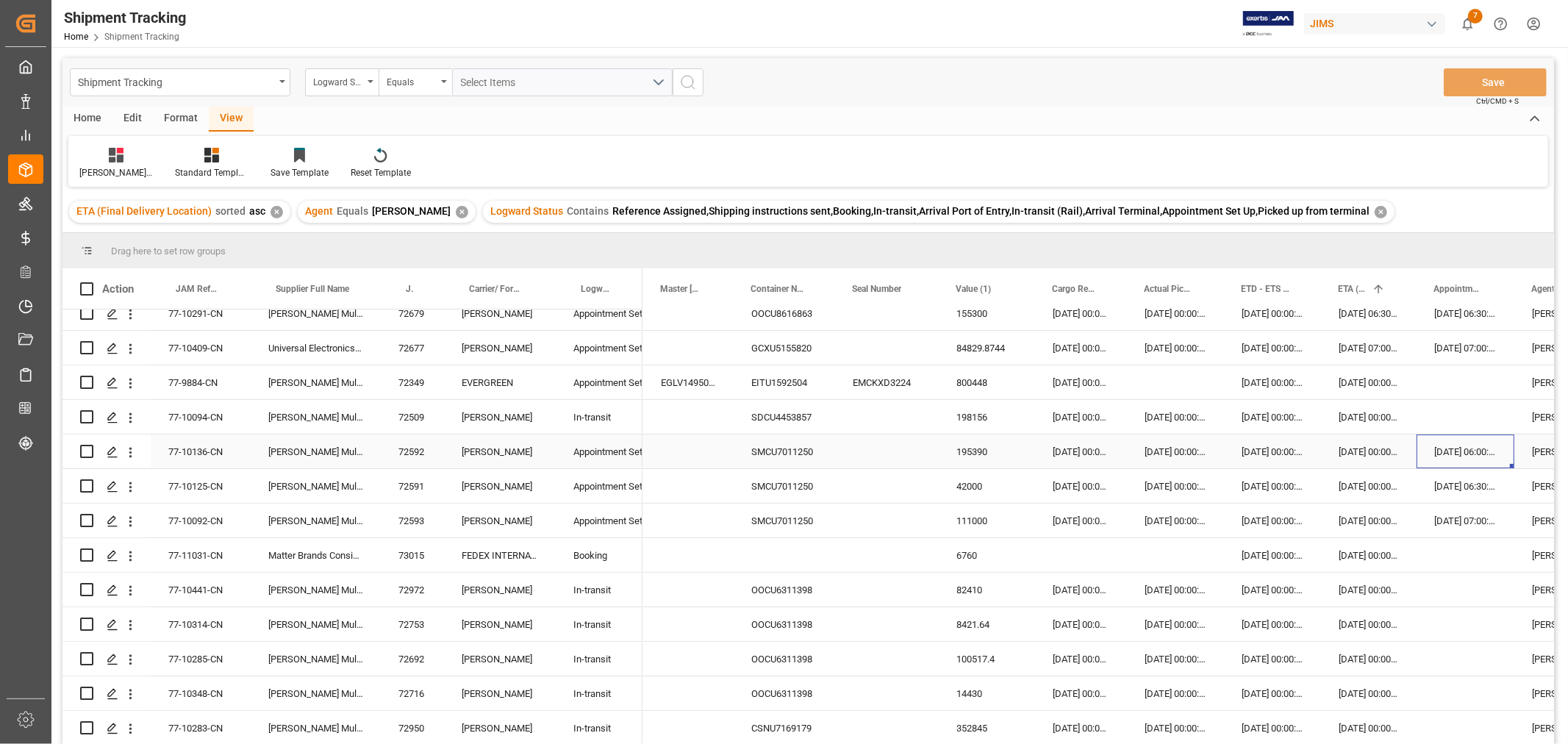
click at [1438, 452] on div "19-09-2025 06:00:00" at bounding box center [1465, 451] width 98 height 34
drag, startPoint x: 1447, startPoint y: 455, endPoint x: 1454, endPoint y: 506, distance: 51.5
click at [1371, 452] on div "23-09-2025 00:00:00" at bounding box center [1368, 451] width 95 height 34
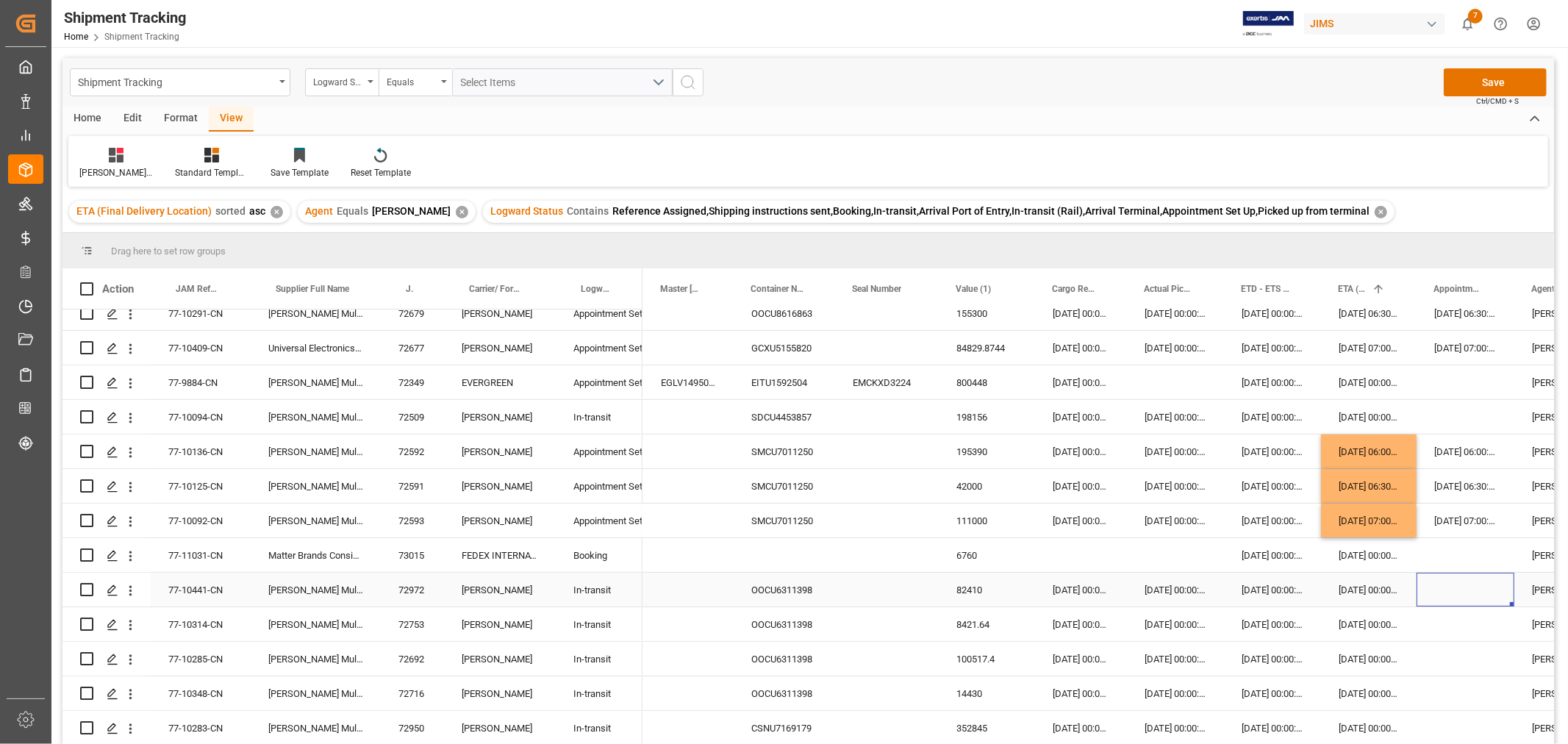
click at [1431, 589] on div "Press SPACE to select this row." at bounding box center [1465, 589] width 98 height 34
click at [1436, 442] on div "19-09-2025 06:00:00" at bounding box center [1465, 451] width 98 height 34
click at [1459, 485] on div "19-09-2025 06:30:00" at bounding box center [1465, 486] width 98 height 34
click at [1486, 75] on button "Save" at bounding box center [1495, 82] width 103 height 28
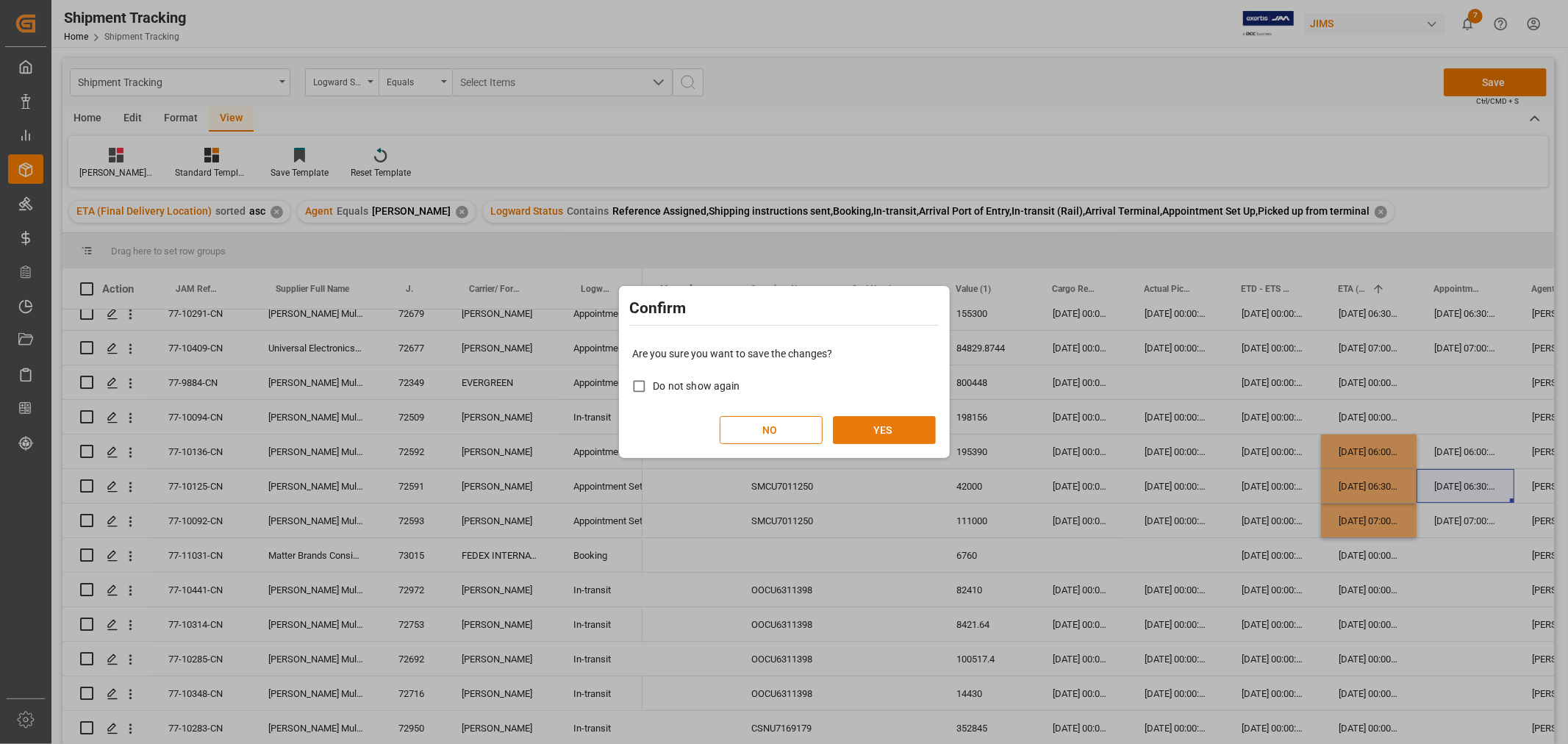
click at [865, 424] on button "YES" at bounding box center [884, 429] width 103 height 28
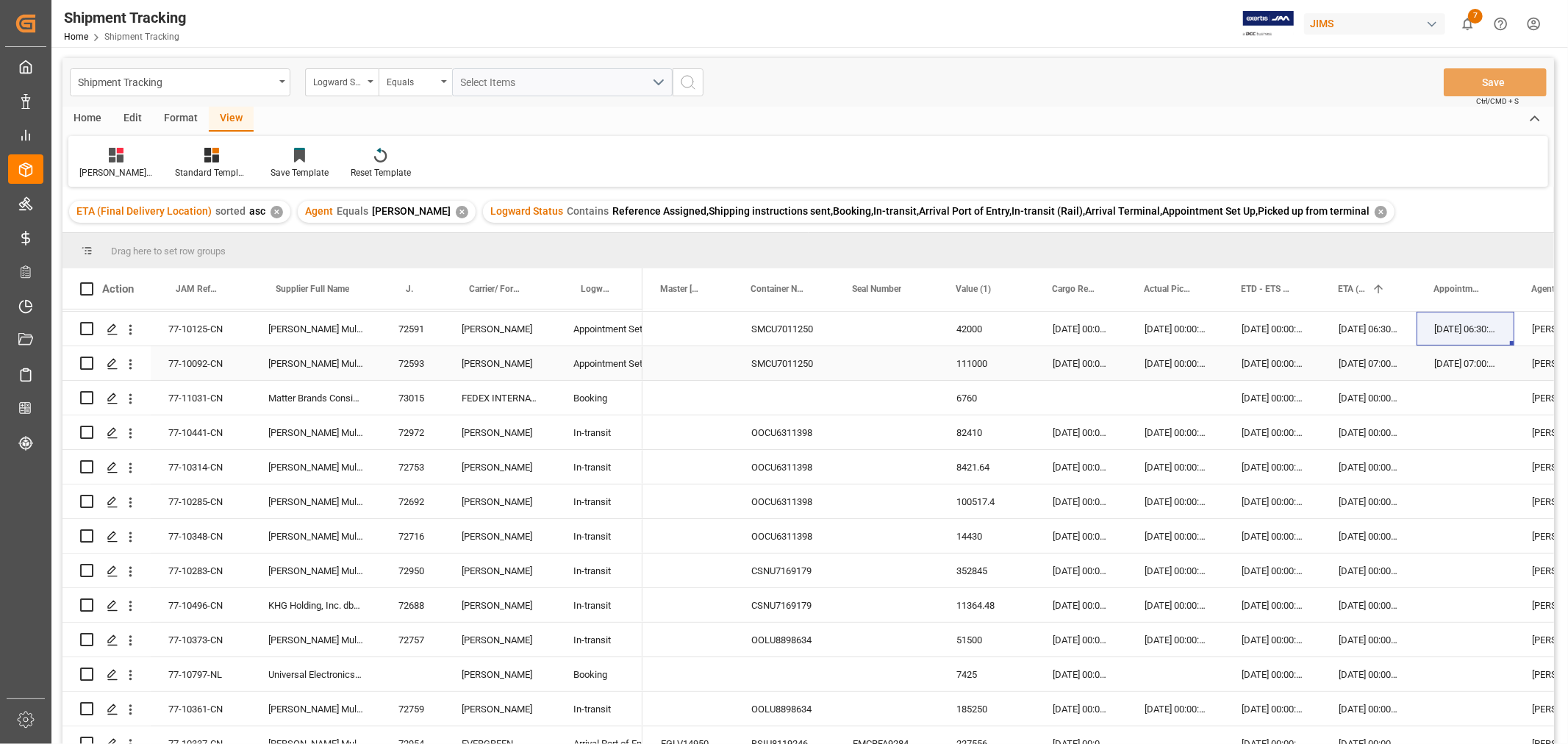
scroll to position [384, 0]
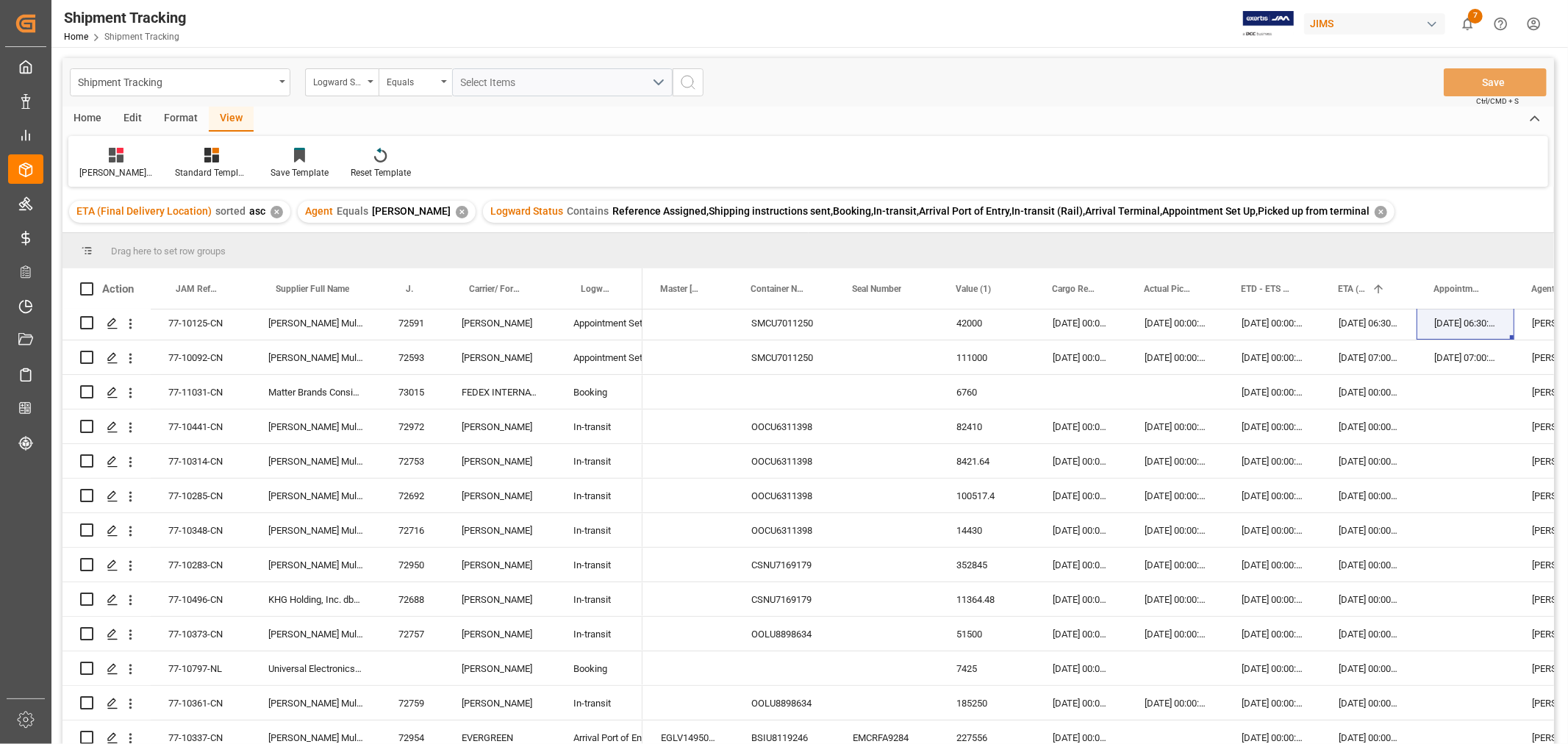
click at [957, 134] on div "Home Edit Format View Huixin's tracking all_sample Standard Templates Save Temp…" at bounding box center [808, 146] width 1492 height 80
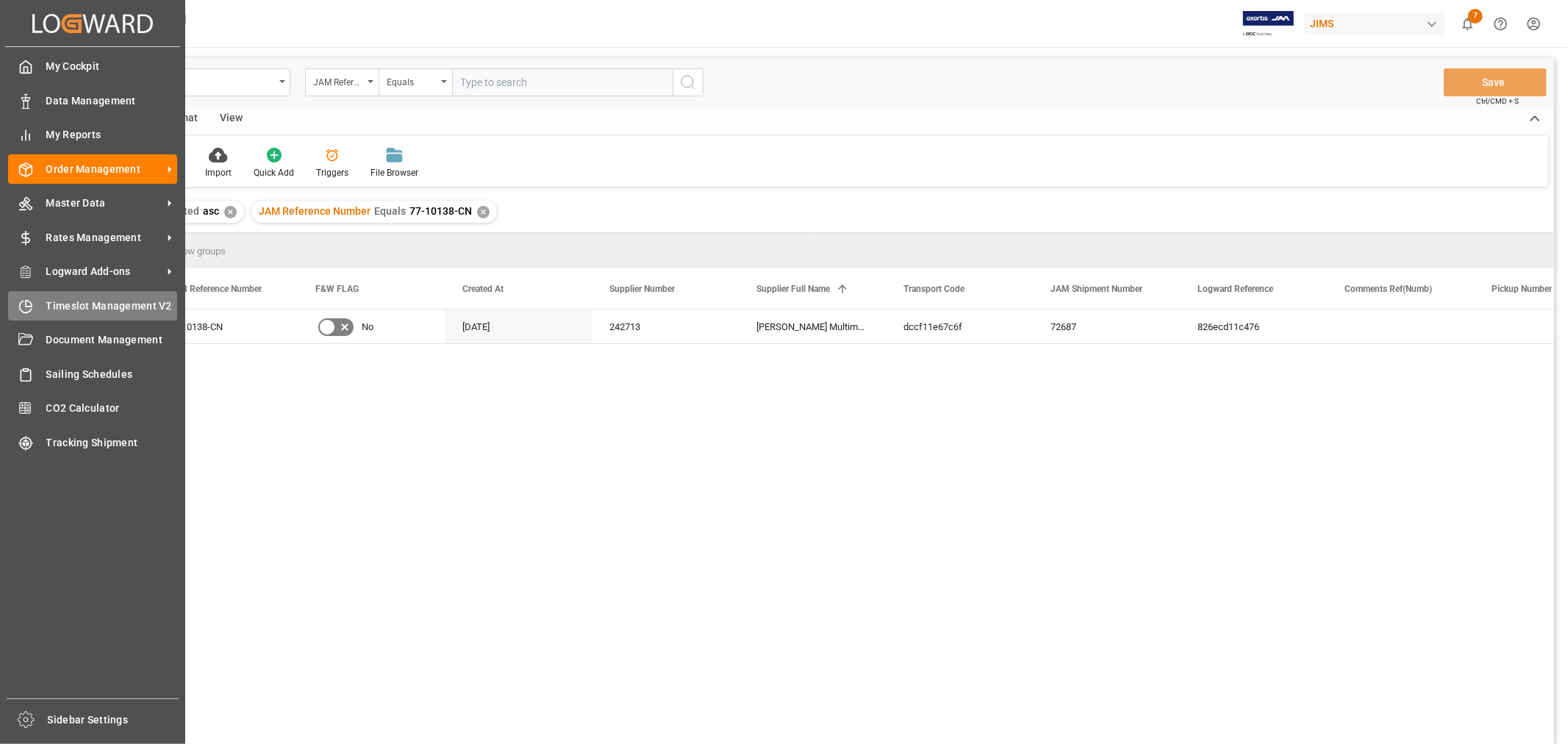
click at [88, 307] on span "Timeslot Management V2" at bounding box center [112, 306] width 132 height 15
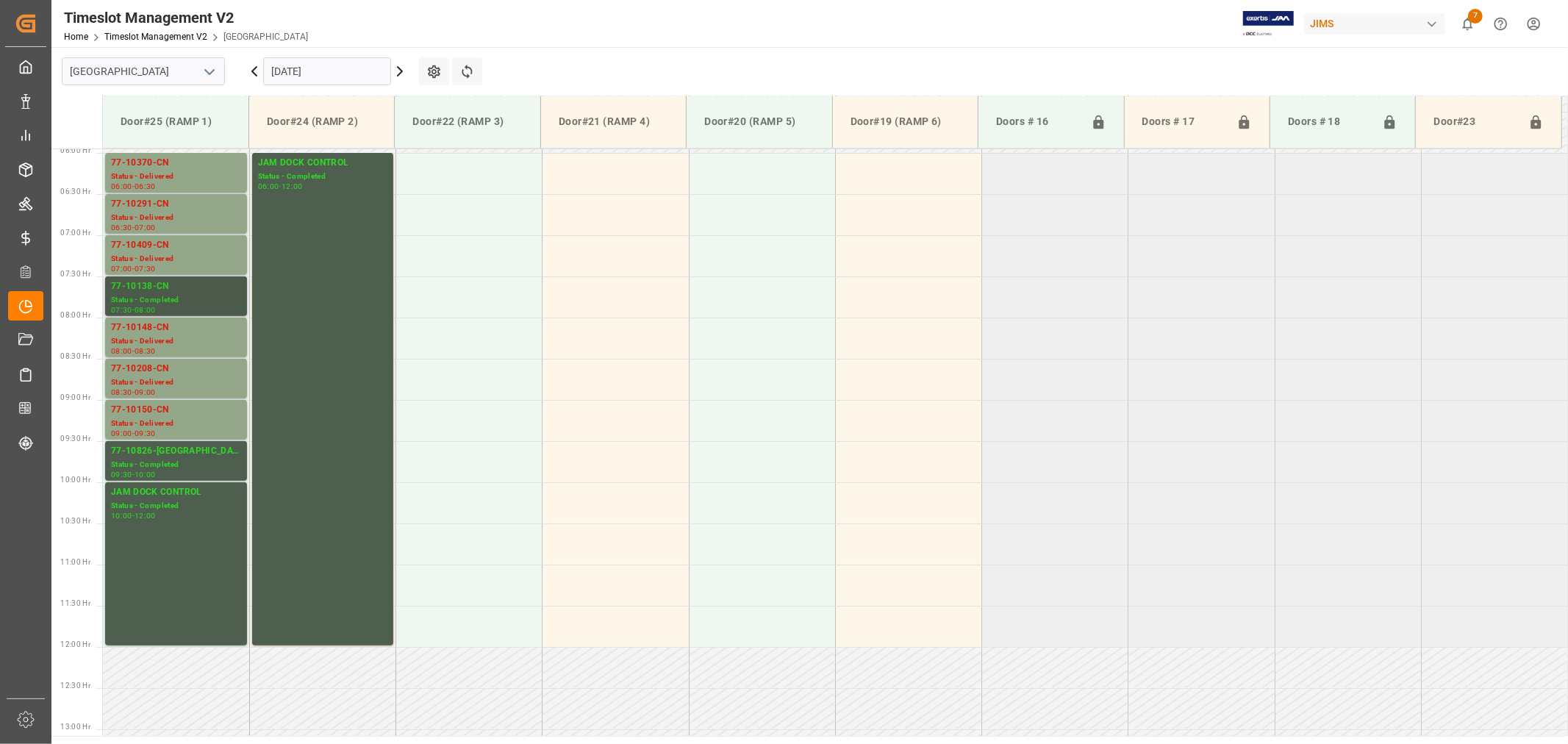
scroll to position [407, 0]
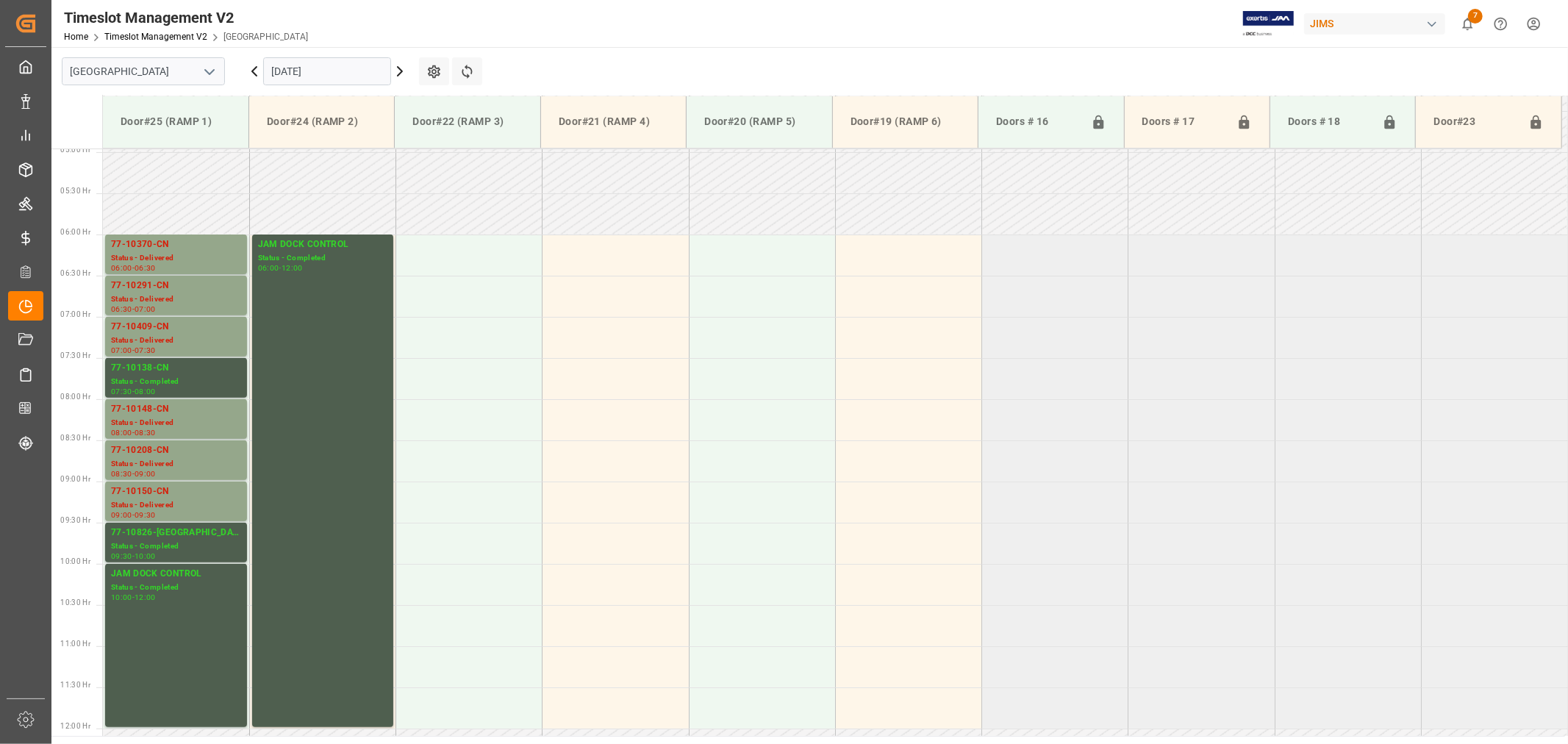
click at [401, 70] on icon at bounding box center [400, 72] width 5 height 9
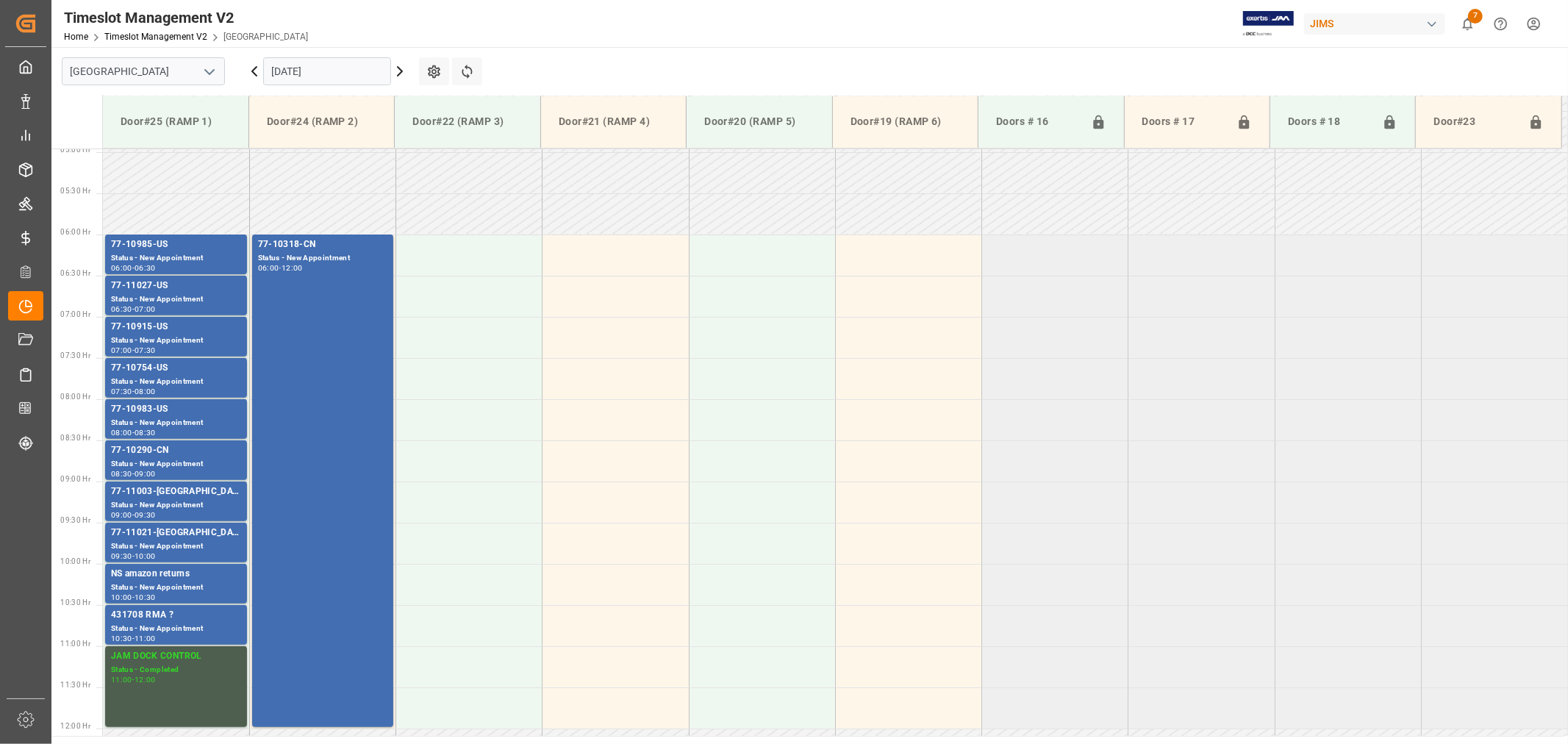
click at [407, 68] on icon at bounding box center [399, 71] width 18 height 18
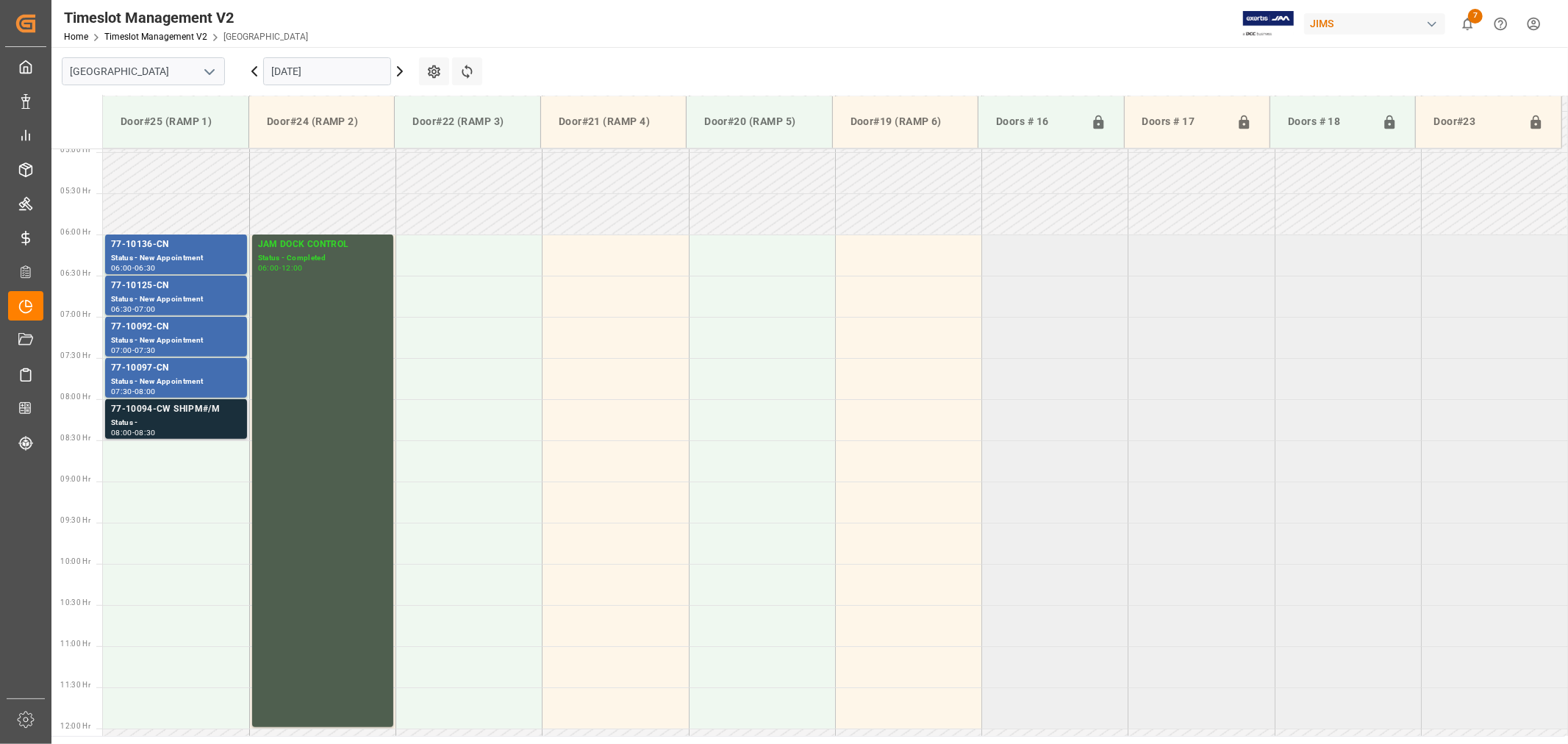
click at [174, 408] on div "77-10094-CW SHIPM#/M" at bounding box center [176, 409] width 130 height 14
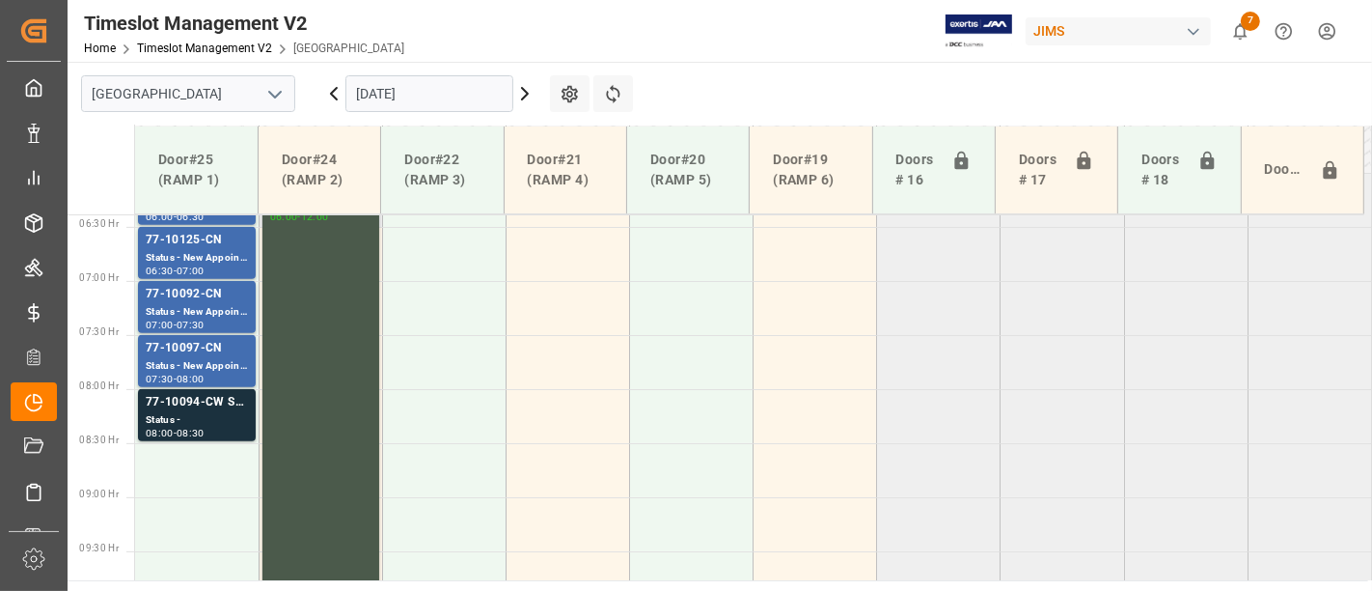
scroll to position [583, 0]
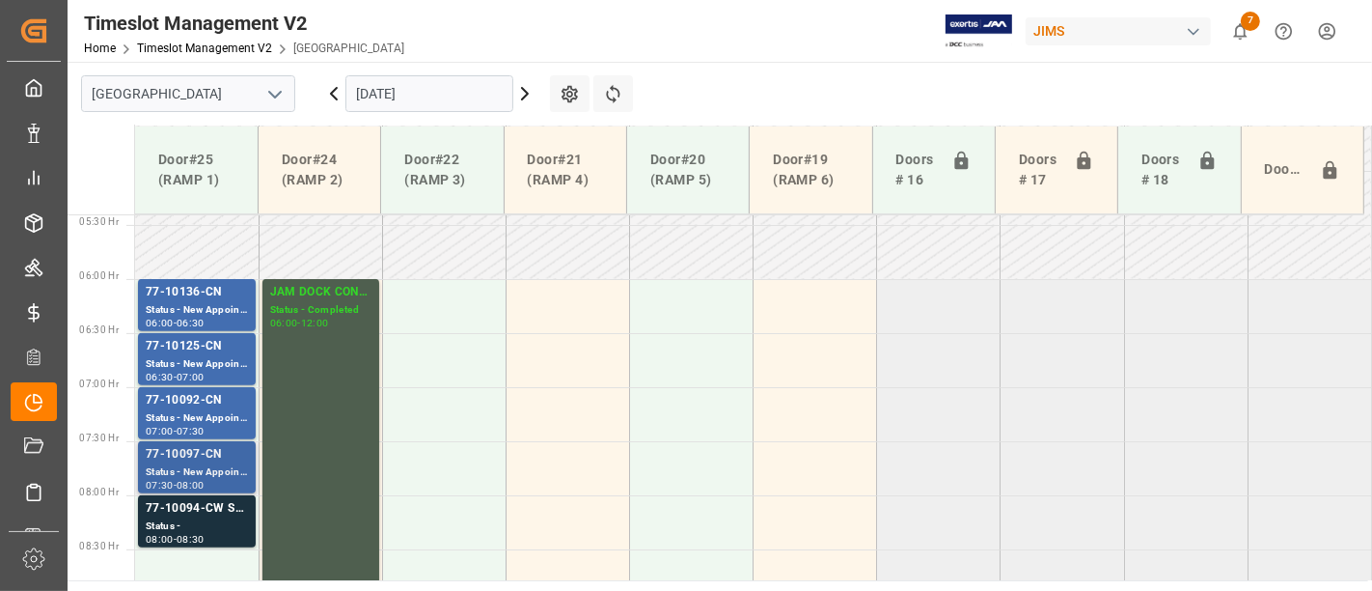
click at [198, 461] on div "77-10097-CN" at bounding box center [197, 454] width 102 height 19
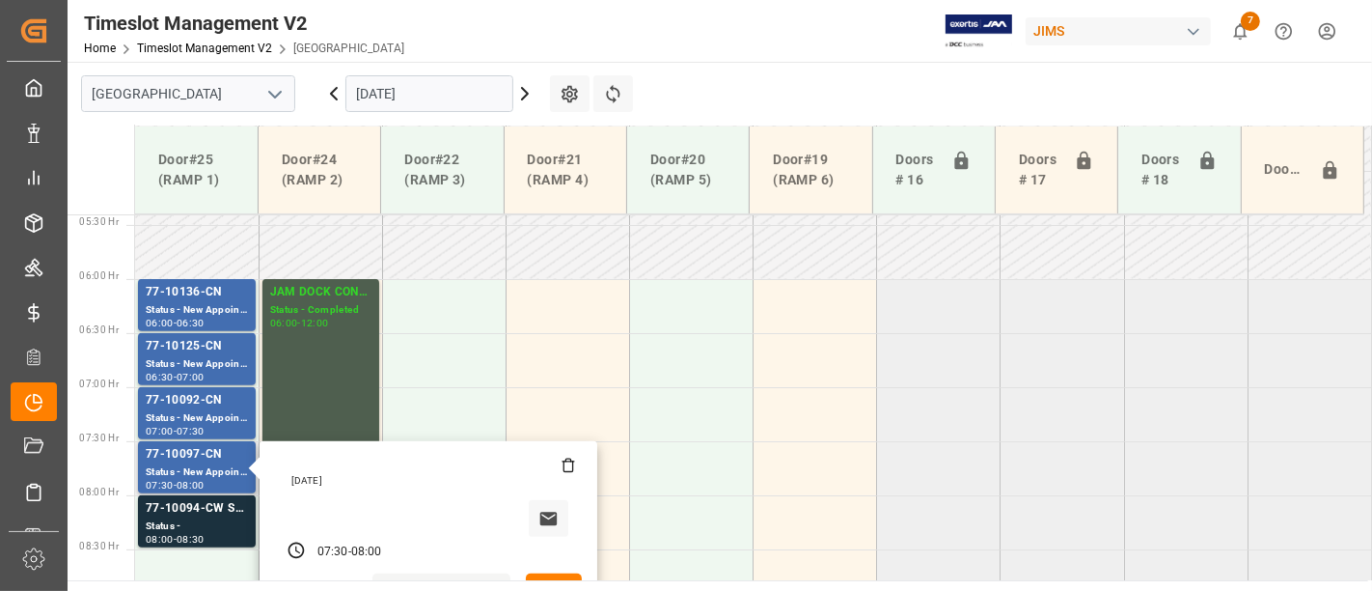
scroll to position [797, 0]
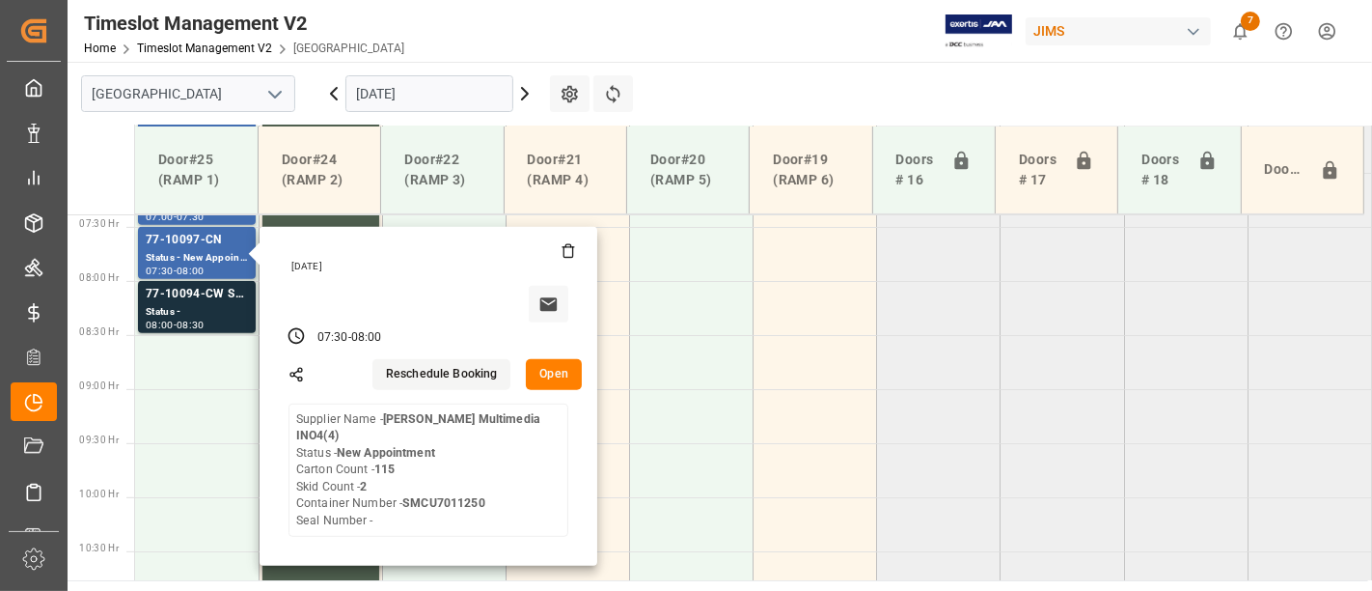
click at [334, 96] on icon at bounding box center [333, 93] width 23 height 23
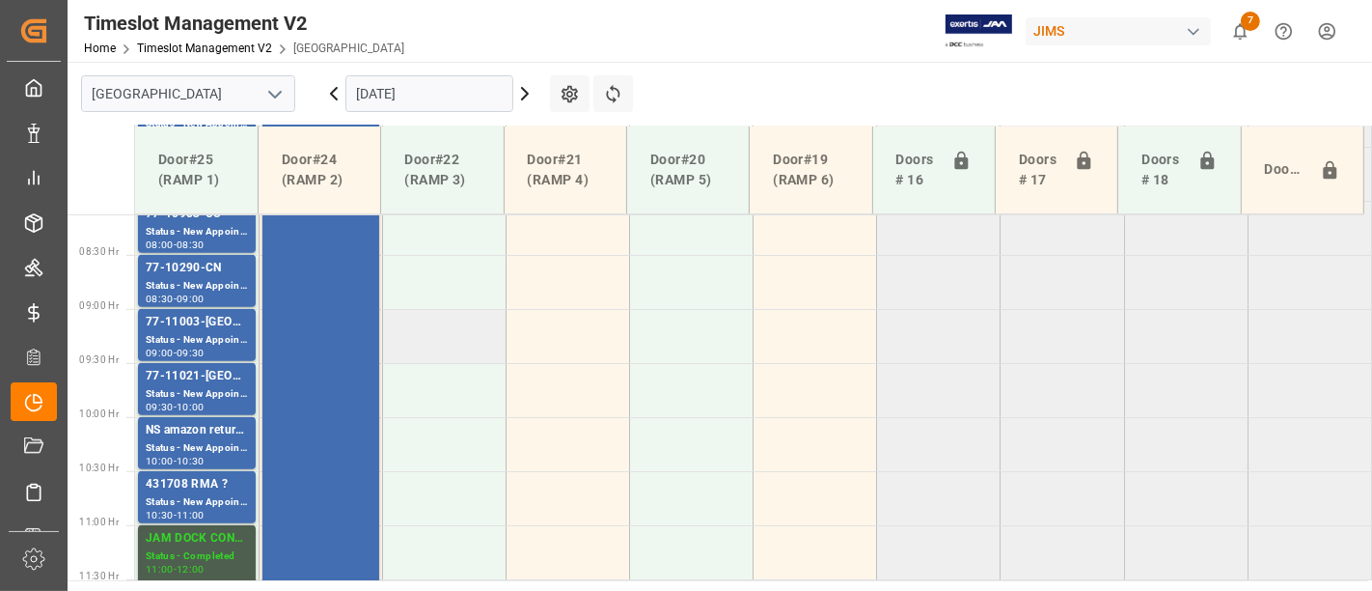
scroll to position [876, 0]
click at [219, 275] on div "77-10290-CN" at bounding box center [197, 269] width 102 height 19
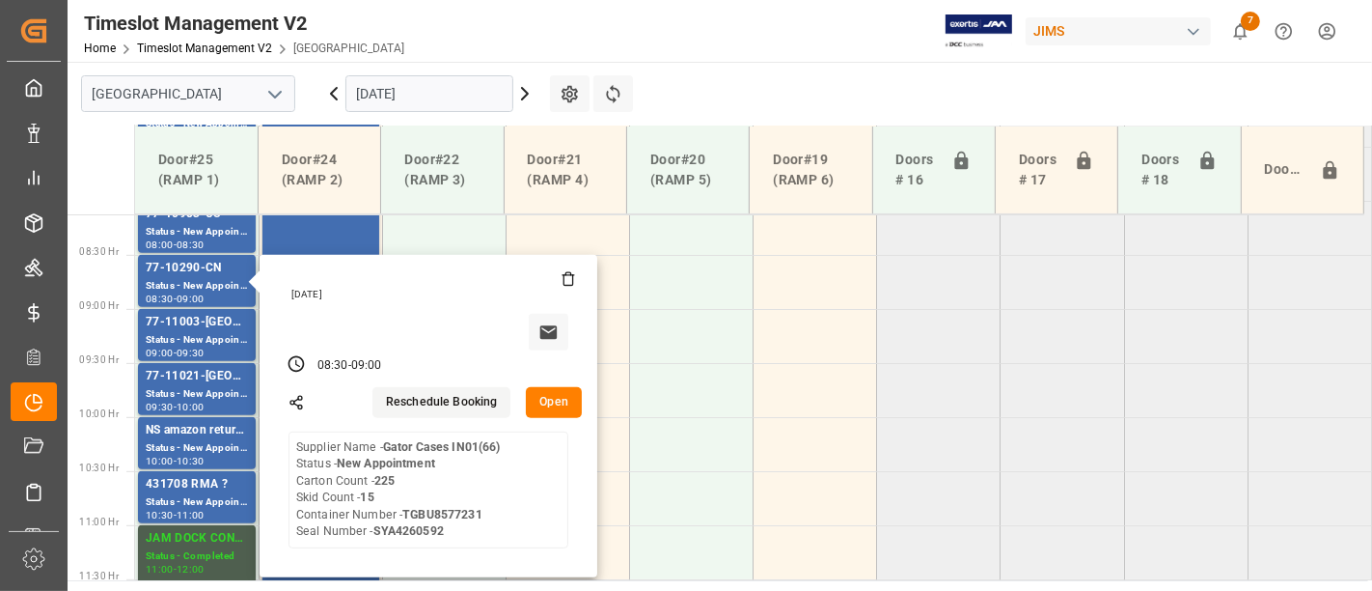
scroll to position [983, 0]
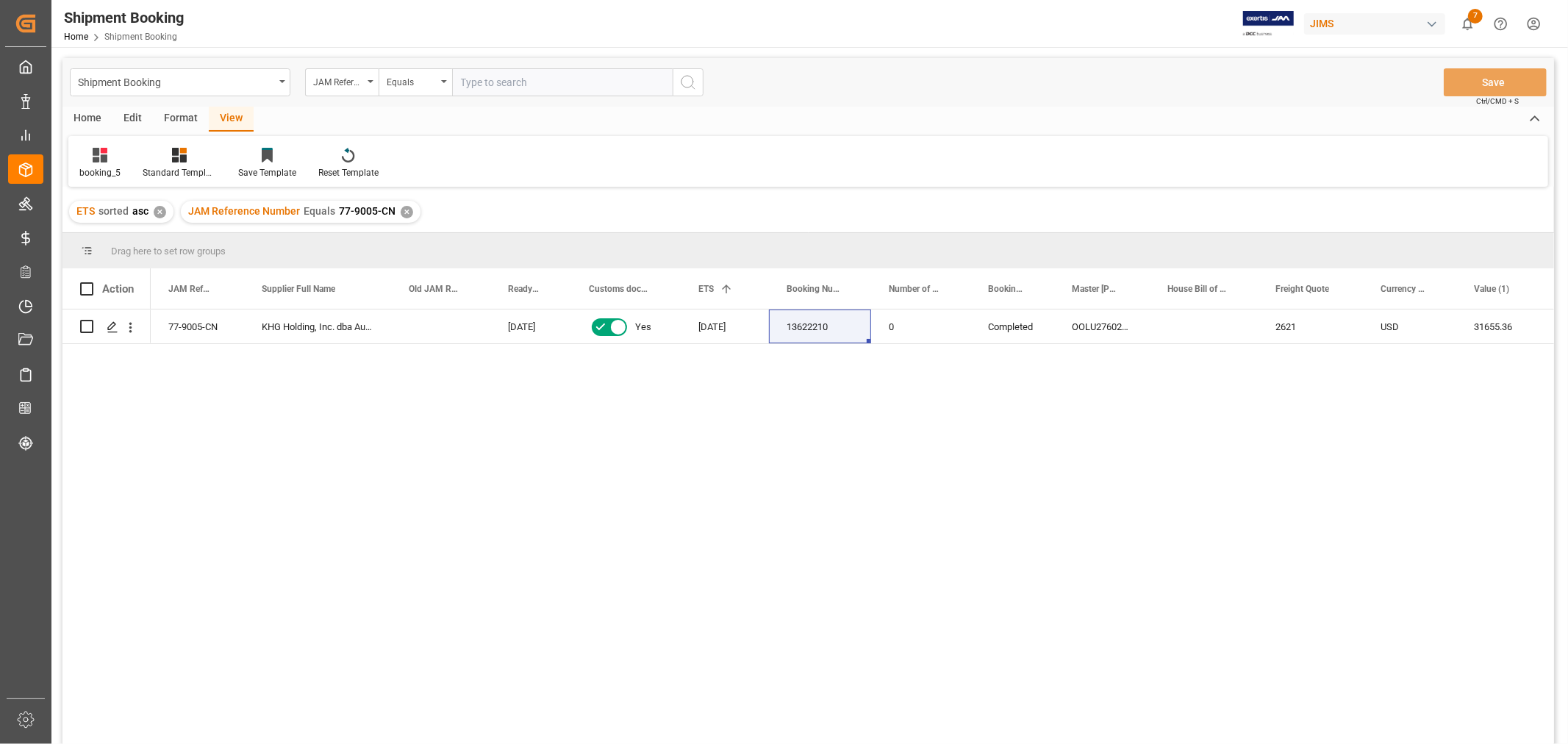
click at [407, 216] on div "✕" at bounding box center [407, 212] width 12 height 12
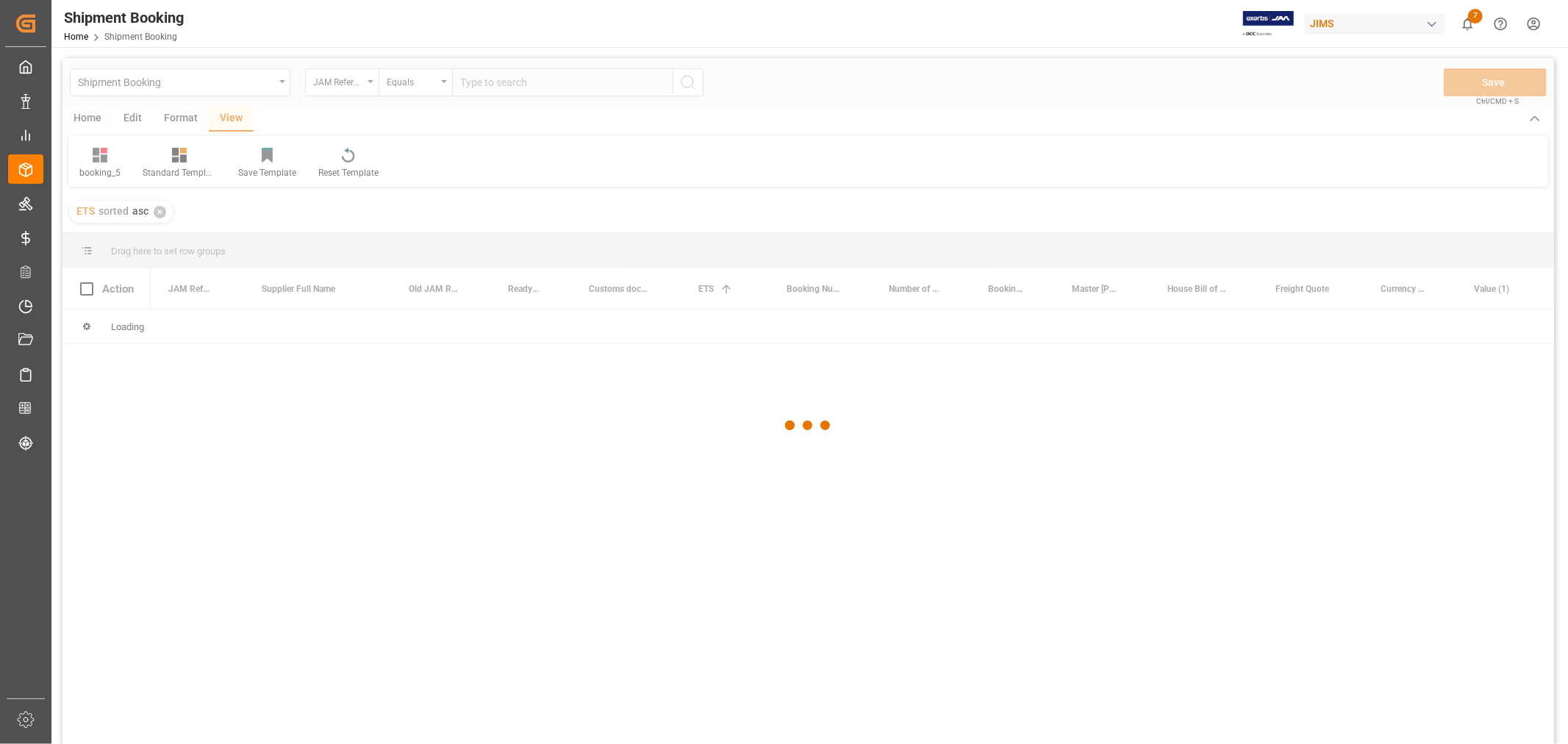
click at [478, 74] on div at bounding box center [808, 425] width 1492 height 735
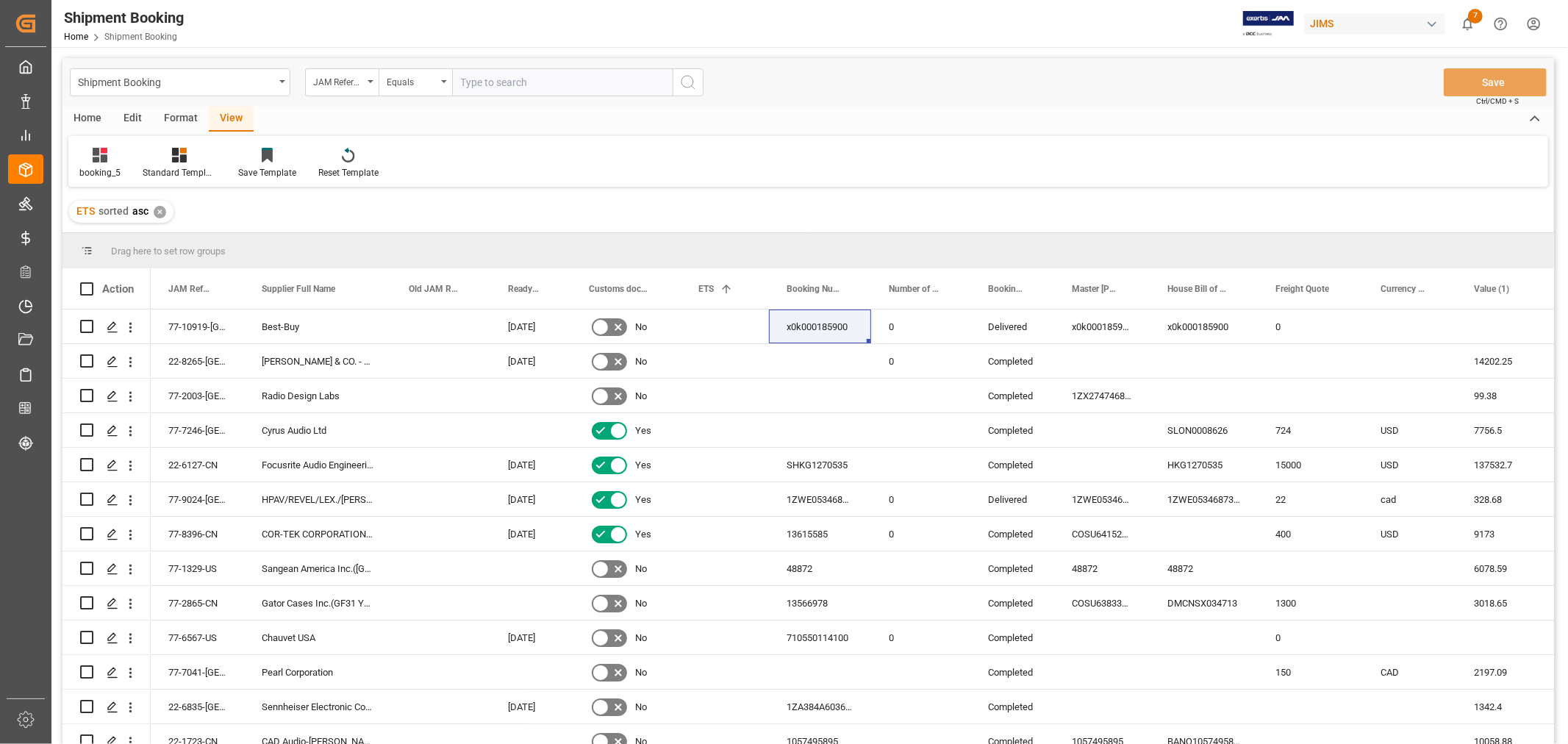
click at [478, 81] on input "text" at bounding box center [562, 82] width 220 height 28
type input "77-10797-NL"
